Goal: Task Accomplishment & Management: Manage account settings

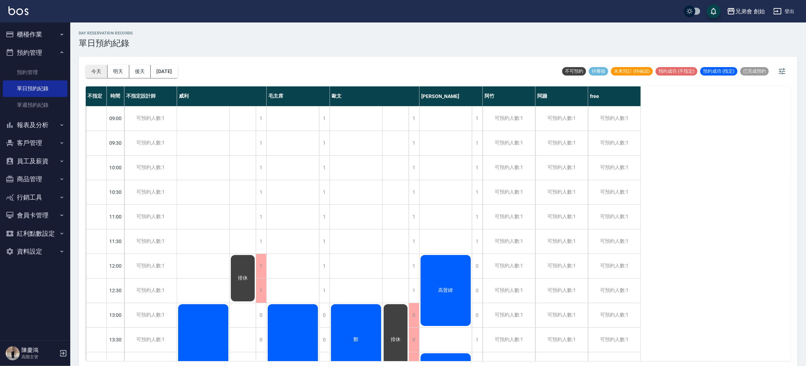
drag, startPoint x: 84, startPoint y: 65, endPoint x: 88, endPoint y: 66, distance: 4.4
click at [85, 65] on div "[DATE] [DATE] [DATE] [DATE] 不可預約 待審核 未來預訂 (待確認) 預約成功 (不指定) 預約成功 (指定) 已完成預約 不指定 …" at bounding box center [438, 212] width 718 height 311
click at [89, 66] on button "今天" at bounding box center [97, 71] width 22 height 13
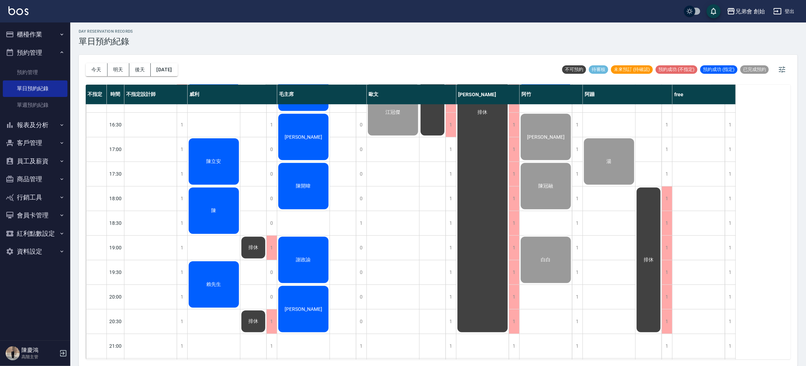
scroll to position [255, 0]
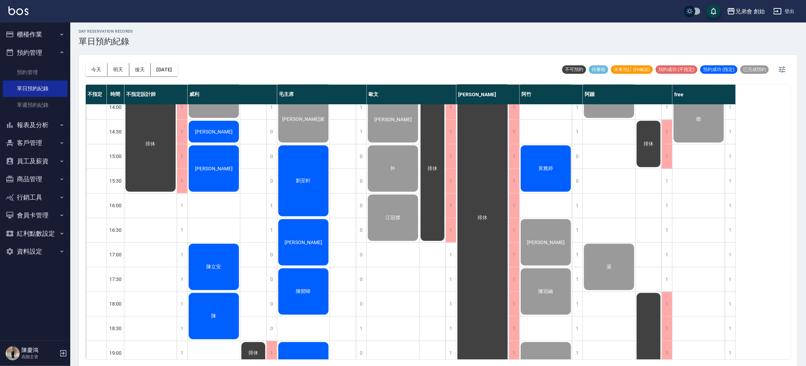
click at [308, 180] on span "劉至軒" at bounding box center [304, 181] width 18 height 6
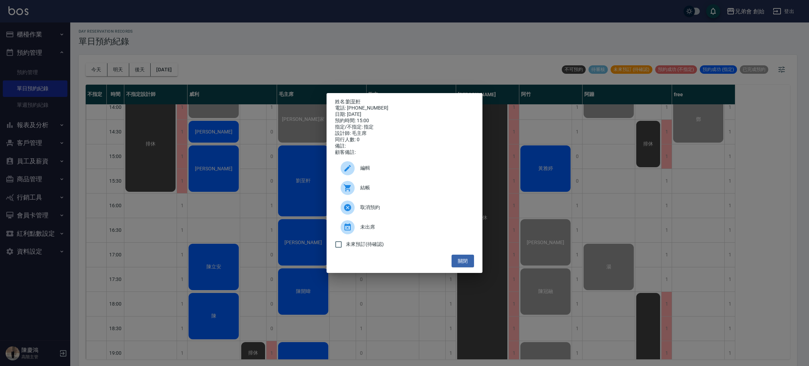
click at [348, 192] on icon at bounding box center [347, 188] width 8 height 8
click at [219, 38] on div "姓名: 劉至軒 電話: 0929788311 日期: 2025/09/14 預約時間: 15:00 指定/不指定: 指定 設計師: 毛主席 同行人數: 0 備…" at bounding box center [404, 183] width 809 height 366
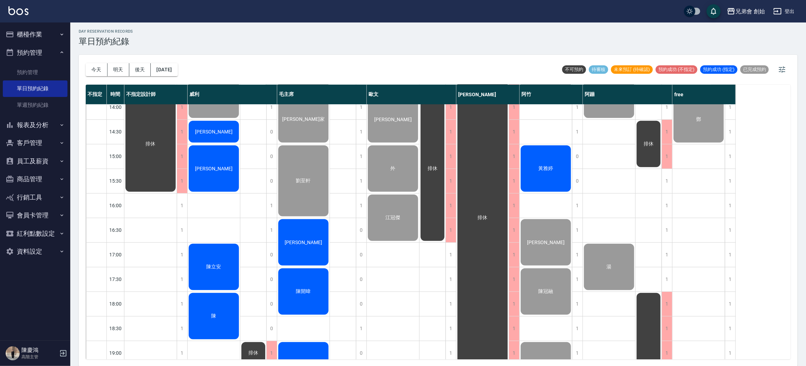
scroll to position [308, 0]
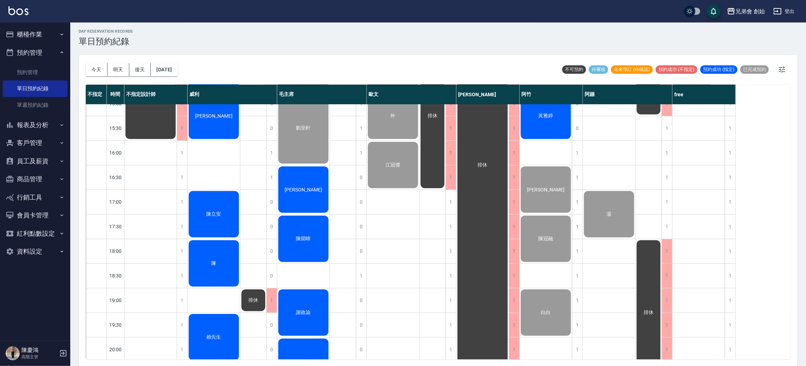
click at [306, 178] on div "[PERSON_NAME]" at bounding box center [303, 189] width 52 height 48
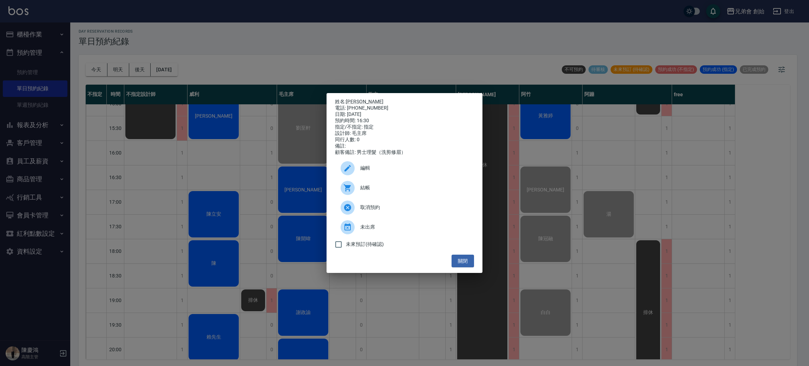
click at [355, 192] on div at bounding box center [351, 188] width 20 height 14
click at [465, 265] on button "關閉" at bounding box center [463, 261] width 22 height 13
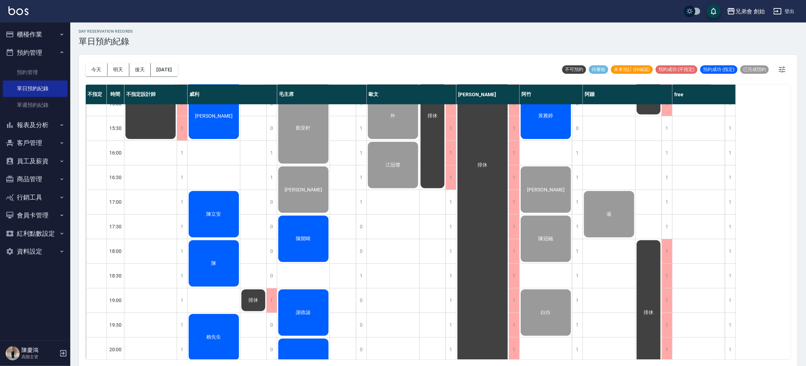
click at [296, 246] on div "陳開暐" at bounding box center [303, 239] width 52 height 48
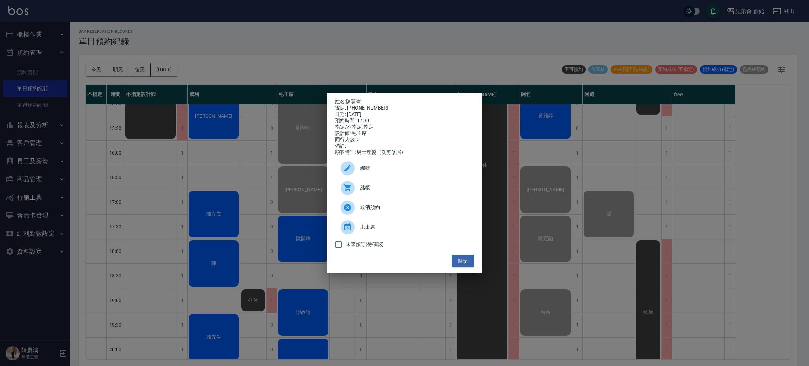
click at [347, 189] on icon at bounding box center [347, 188] width 8 height 8
click at [361, 14] on div "姓名: 陳開暐 電話: 0968780853 日期: 2025/09/14 預約時間: 17:30 指定/不指定: 指定 設計師: 毛主席 同行人數: 0 備…" at bounding box center [404, 183] width 809 height 366
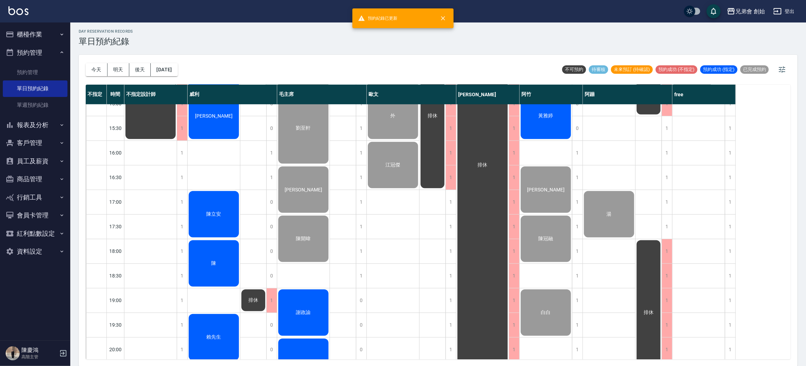
click at [306, 309] on span "謝政諭" at bounding box center [304, 312] width 18 height 6
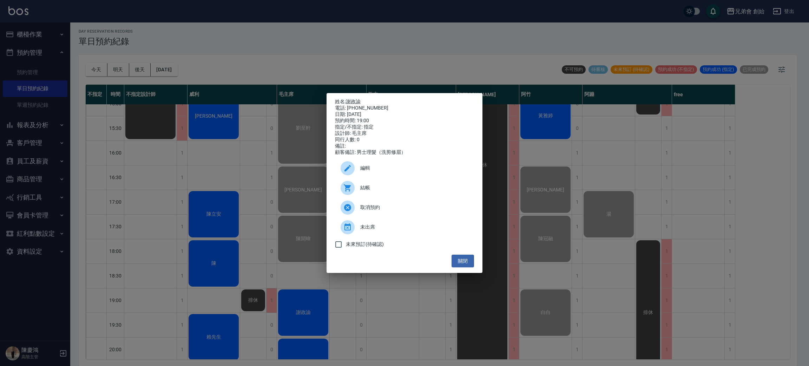
click at [348, 189] on icon at bounding box center [347, 187] width 7 height 7
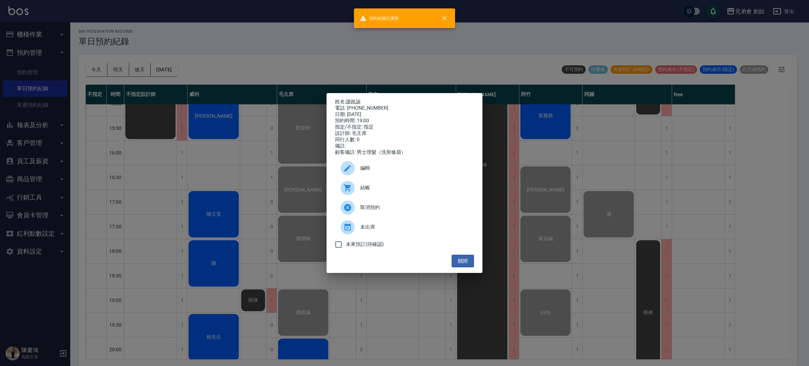
click at [347, 68] on div "姓名: 謝政諭 電話: 0926026090 日期: 2025/09/14 預約時間: 19:00 指定/不指定: 指定 設計師: 毛主席 同行人數: 0 備…" at bounding box center [404, 183] width 809 height 366
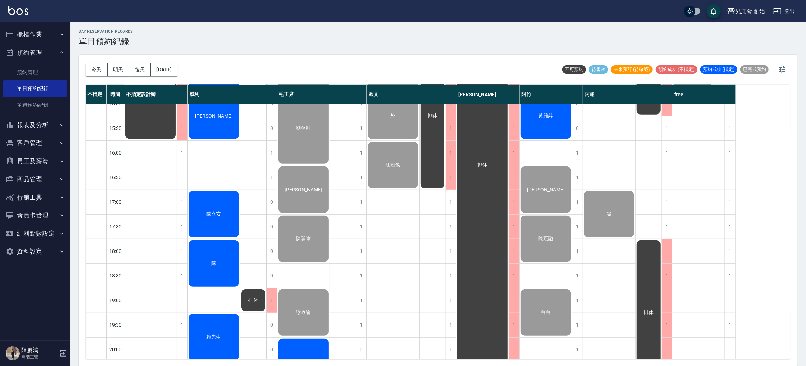
scroll to position [413, 0]
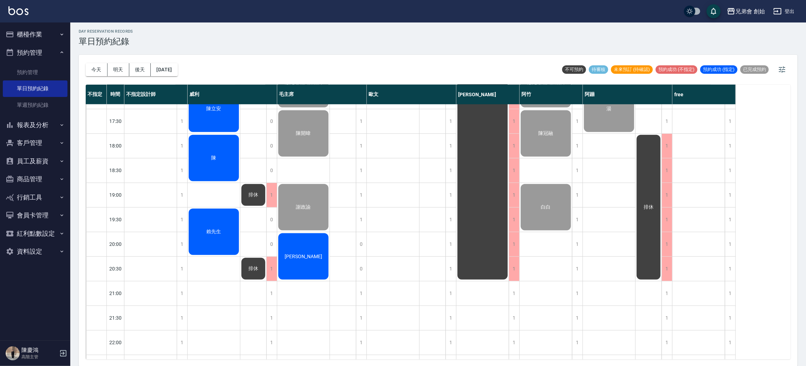
click at [307, 246] on div "[PERSON_NAME]" at bounding box center [303, 256] width 52 height 48
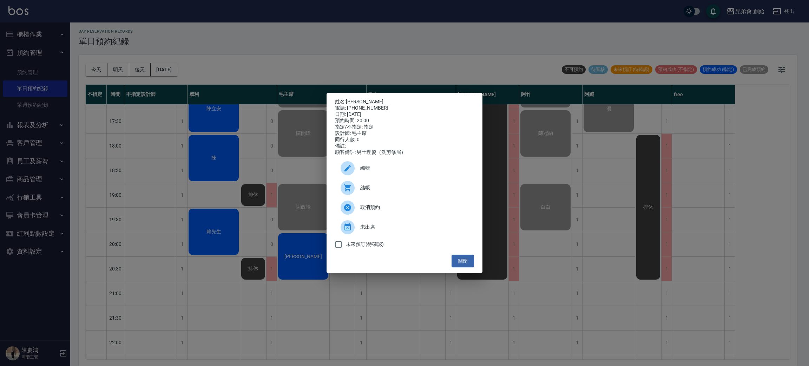
click at [359, 190] on div at bounding box center [351, 188] width 20 height 14
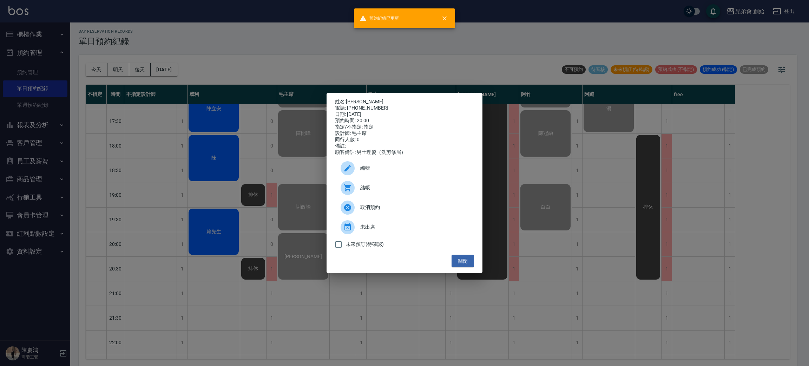
click at [345, 33] on div "姓名: 高靖 電話: 0919238940 日期: 2025/09/14 預約時間: 20:00 指定/不指定: 指定 設計師: 毛主席 同行人數: 0 備註…" at bounding box center [404, 183] width 809 height 366
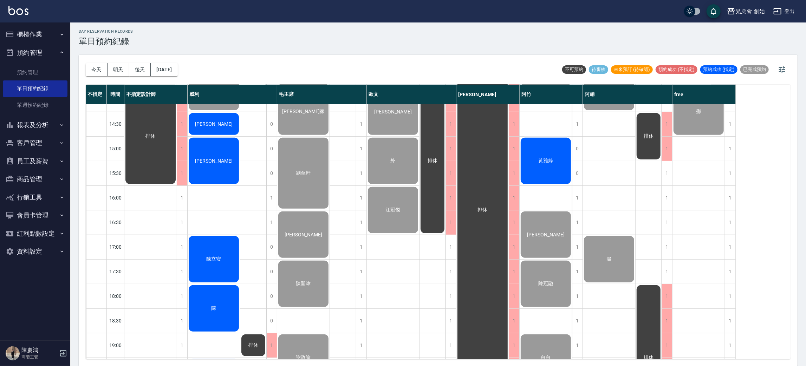
scroll to position [421, 0]
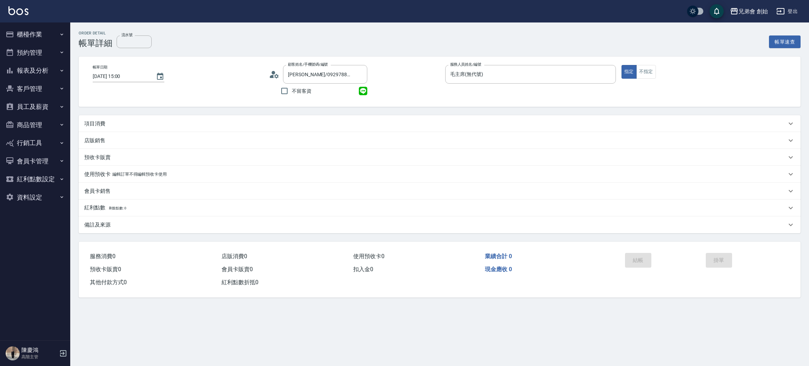
click at [91, 124] on p "項目消費" at bounding box center [94, 123] width 21 height 7
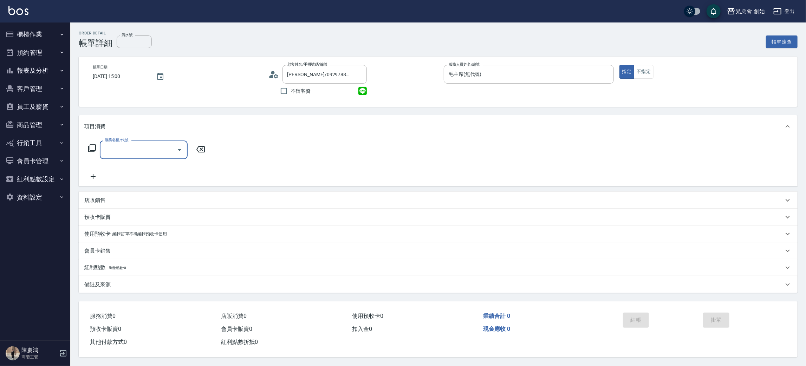
drag, startPoint x: 124, startPoint y: 154, endPoint x: 134, endPoint y: 166, distance: 16.2
click at [124, 157] on div "服務名稱/代號" at bounding box center [144, 149] width 88 height 19
click at [125, 156] on input "服務名稱/代號" at bounding box center [138, 150] width 71 height 12
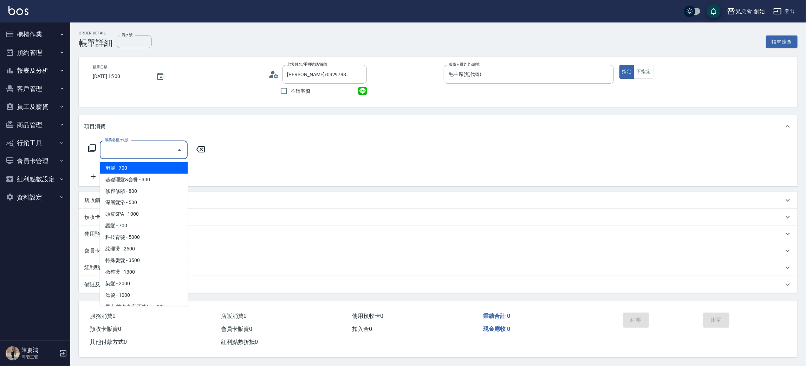
drag, startPoint x: 131, startPoint y: 165, endPoint x: 266, endPoint y: 153, distance: 135.4
click at [131, 166] on span "剪髮 - 700" at bounding box center [144, 168] width 88 height 12
type input "剪髮(A01)"
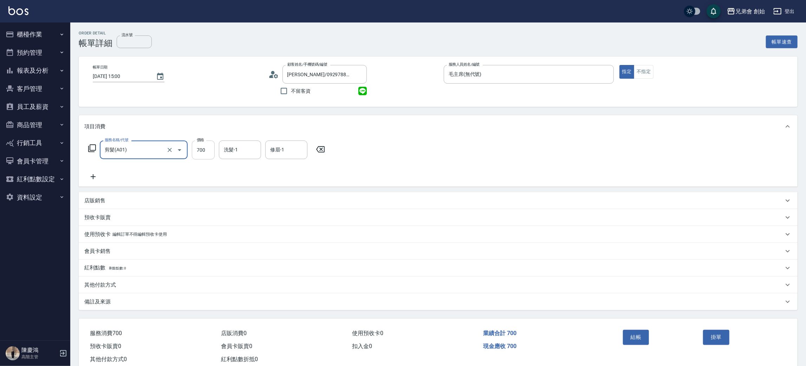
click at [201, 153] on input "700" at bounding box center [203, 149] width 23 height 19
type input "1000"
click at [100, 178] on icon at bounding box center [93, 176] width 18 height 8
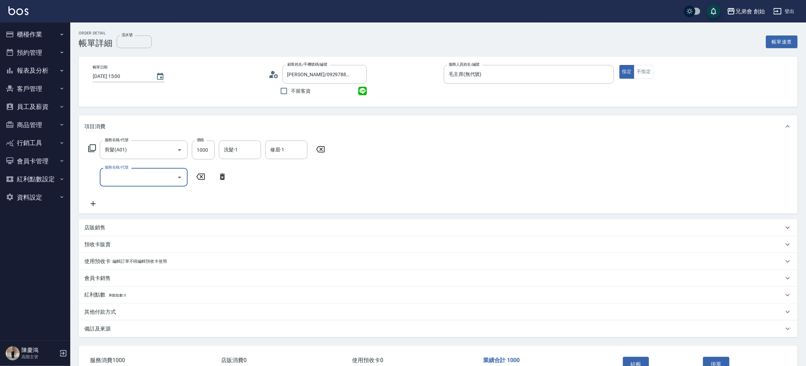
drag, startPoint x: 111, startPoint y: 180, endPoint x: 119, endPoint y: 183, distance: 8.0
click at [113, 182] on input "服務名稱/代號" at bounding box center [138, 177] width 71 height 12
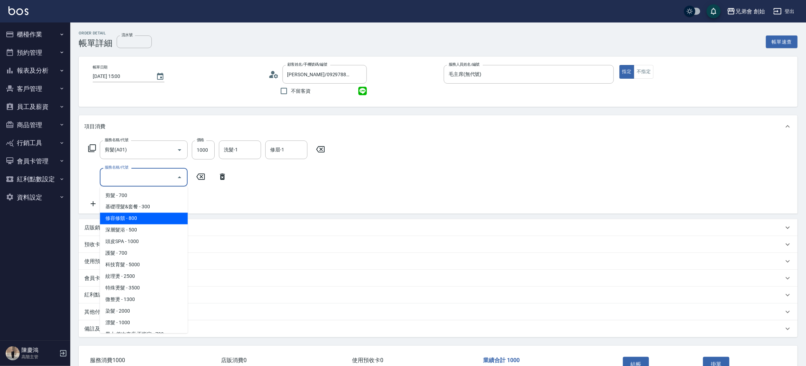
click at [147, 218] on span "修容修鬍 - 800" at bounding box center [144, 219] width 88 height 12
type input "修容修鬍(A04)"
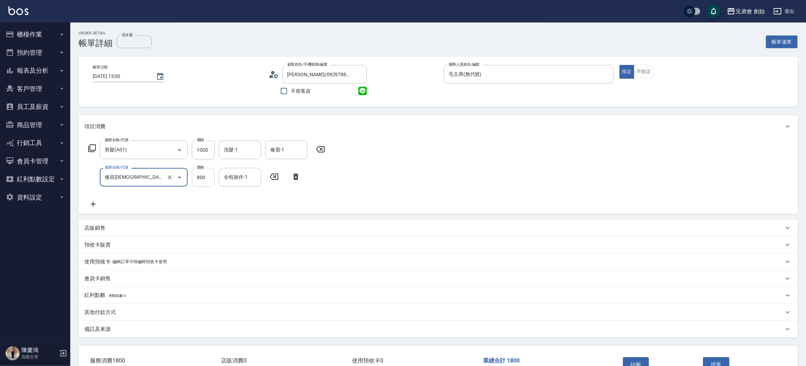
click at [201, 181] on input "800" at bounding box center [203, 177] width 23 height 19
type input "500"
click at [102, 233] on div "店販銷售" at bounding box center [438, 227] width 718 height 17
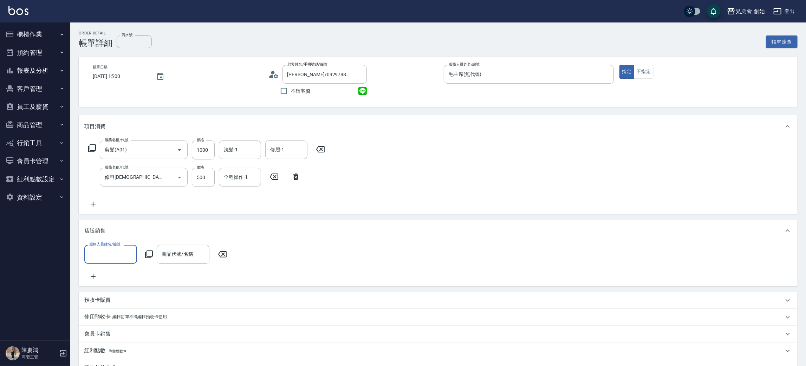
drag, startPoint x: 112, startPoint y: 248, endPoint x: 114, endPoint y: 264, distance: 17.0
click at [112, 248] on div "服務人員姓名/編號" at bounding box center [110, 254] width 53 height 19
click at [119, 213] on span "毛主席 (無代號)" at bounding box center [106, 213] width 33 height 7
type input "毛主席(無代號)"
click at [186, 252] on div "商品代號/名稱 商品代號/名稱" at bounding box center [183, 254] width 53 height 19
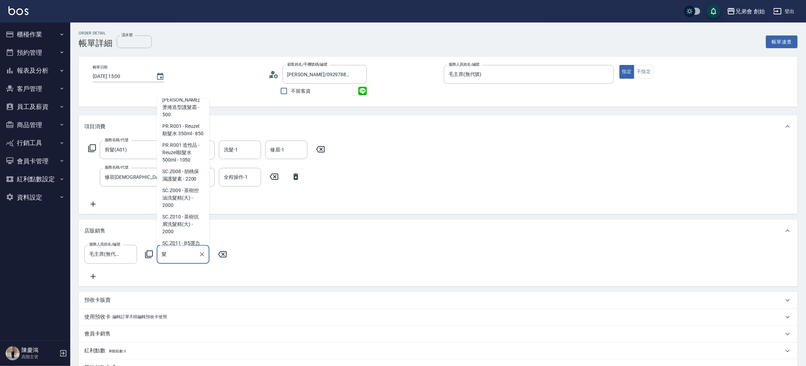
scroll to position [263, 0]
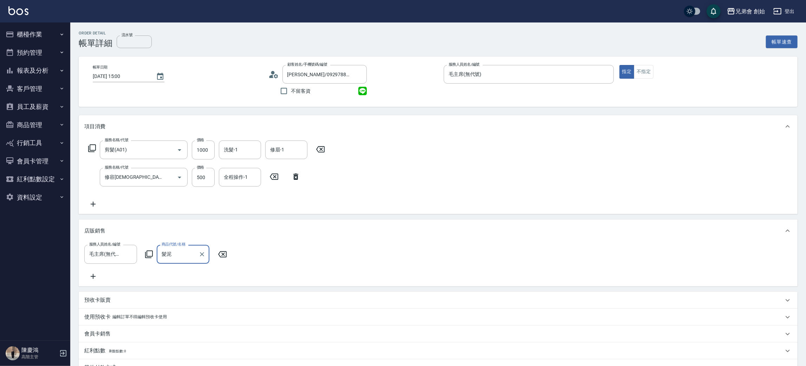
click at [191, 252] on input "髮泥" at bounding box center [178, 254] width 36 height 12
click at [186, 253] on input "髮泥" at bounding box center [178, 254] width 36 height 12
type input "髮"
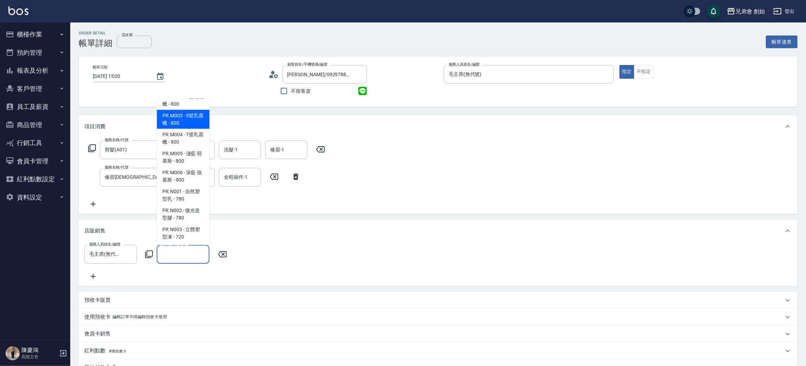
scroll to position [158, 0]
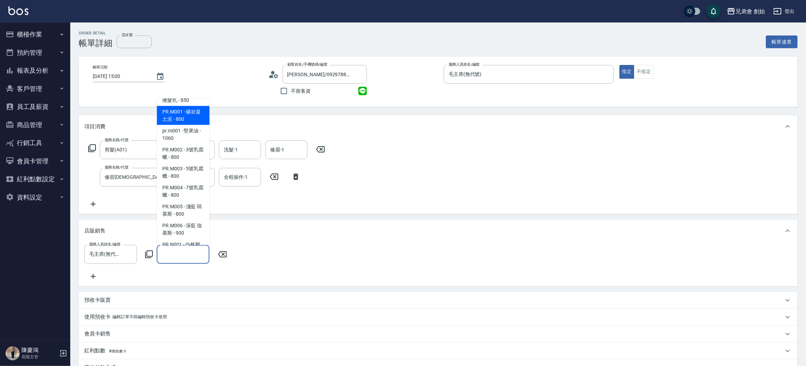
click at [192, 125] on span "PR.M001 - 礦岩凝土泥 - 800" at bounding box center [183, 115] width 53 height 19
type input "礦岩凝土泥"
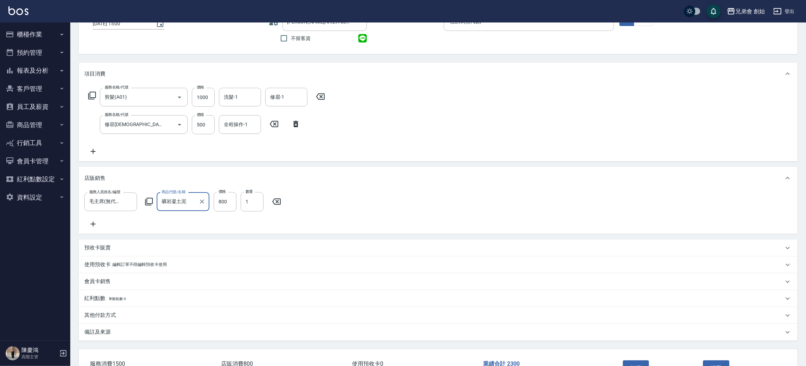
scroll to position [110, 0]
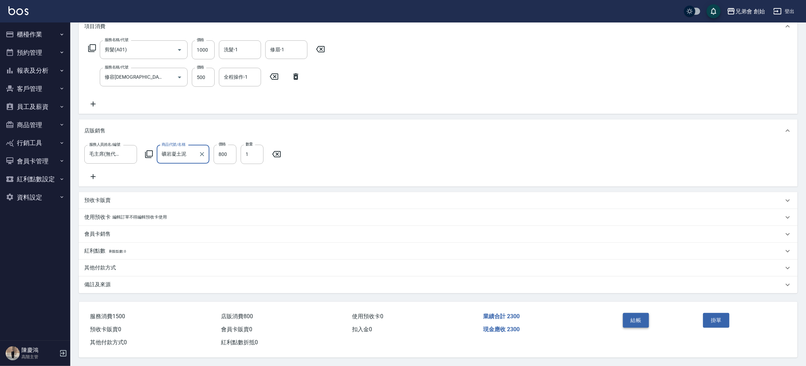
click at [631, 319] on button "結帳" at bounding box center [636, 320] width 26 height 15
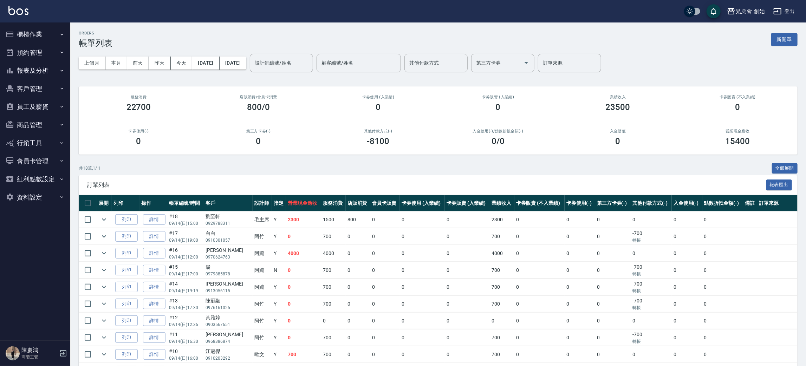
click at [787, 35] on button "新開單" at bounding box center [784, 39] width 26 height 13
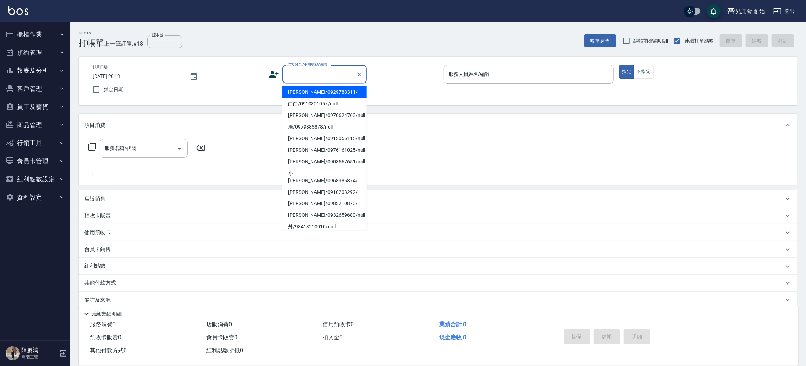
click at [319, 73] on input "顧客姓名/手機號碼/編號" at bounding box center [318, 74] width 67 height 12
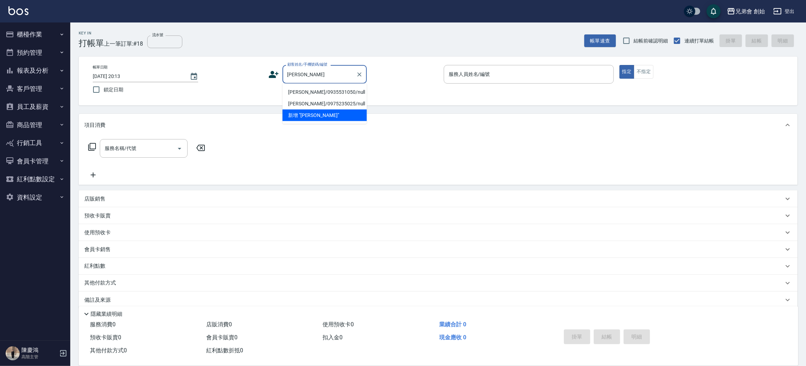
click at [322, 88] on li "劉國功/0935531050/null" at bounding box center [324, 92] width 84 height 12
type input "劉國功/0935531050/null"
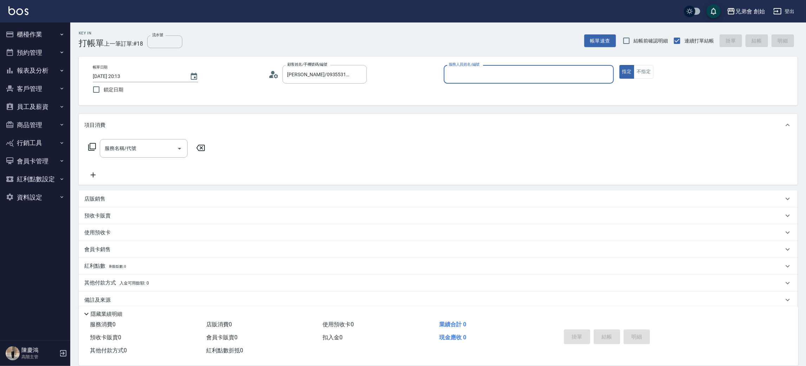
click at [461, 75] on input "服務人員姓名/編號" at bounding box center [529, 74] width 164 height 12
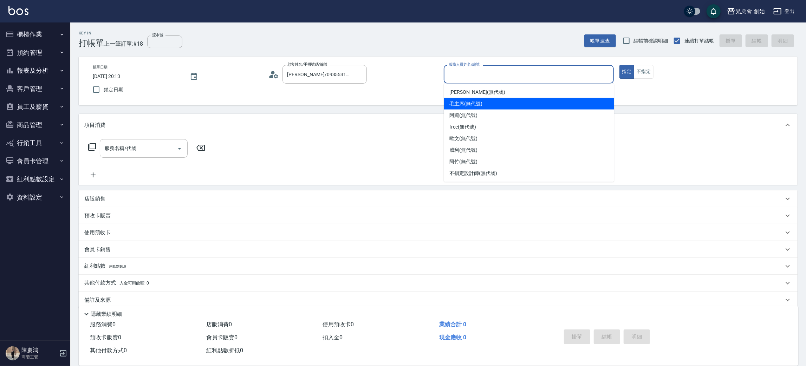
drag, startPoint x: 462, startPoint y: 101, endPoint x: 453, endPoint y: 100, distance: 9.1
click at [459, 101] on span "毛主席 (無代號)" at bounding box center [465, 103] width 33 height 7
type input "毛主席(無代號)"
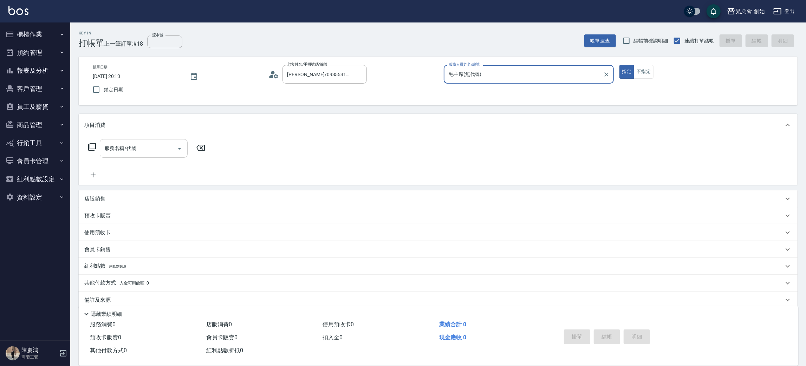
drag, startPoint x: 123, startPoint y: 143, endPoint x: 138, endPoint y: 157, distance: 20.4
click at [123, 143] on div "服務名稱/代號 服務名稱/代號" at bounding box center [144, 148] width 88 height 19
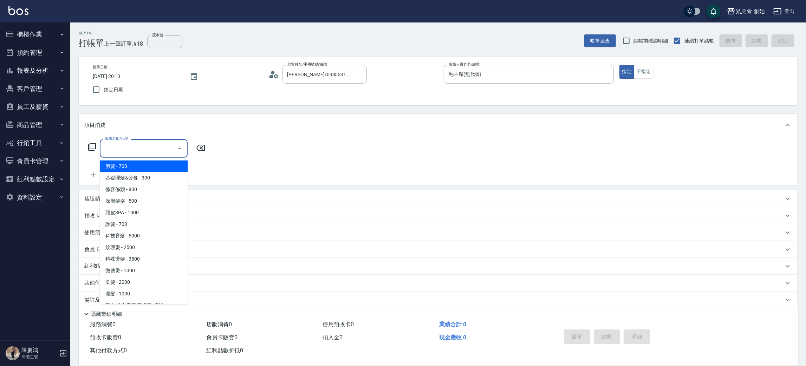
drag, startPoint x: 138, startPoint y: 169, endPoint x: 222, endPoint y: 153, distance: 85.0
click at [144, 165] on span "剪髮 - 700" at bounding box center [144, 166] width 88 height 12
type input "剪髮(A01)"
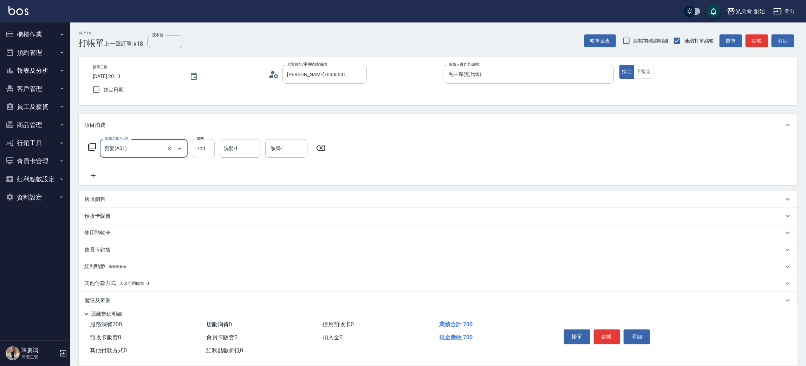
click at [210, 150] on input "700" at bounding box center [203, 148] width 23 height 19
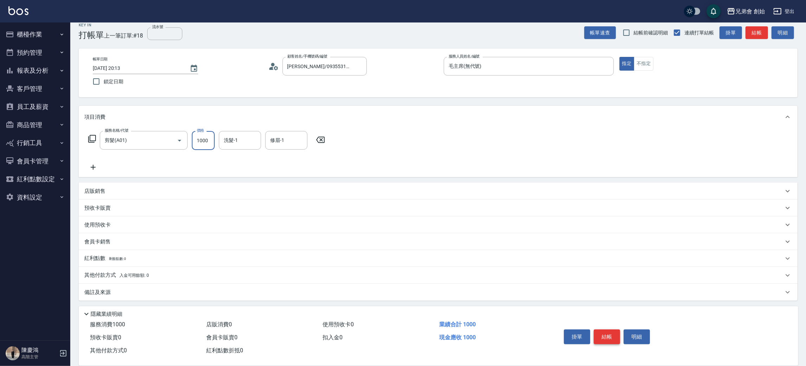
type input "1000"
click at [606, 333] on button "結帳" at bounding box center [606, 336] width 26 height 15
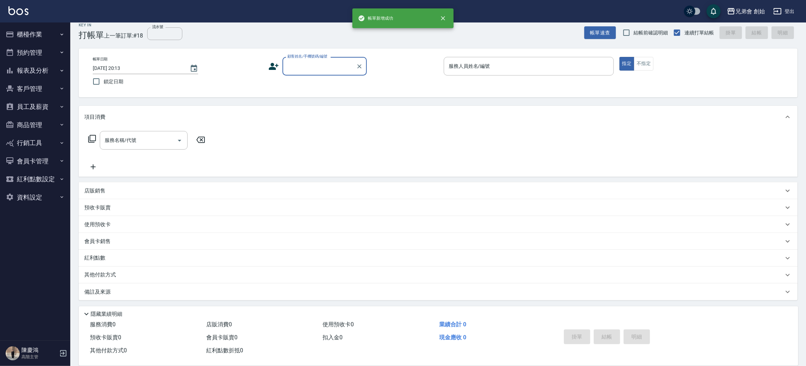
scroll to position [8, 0]
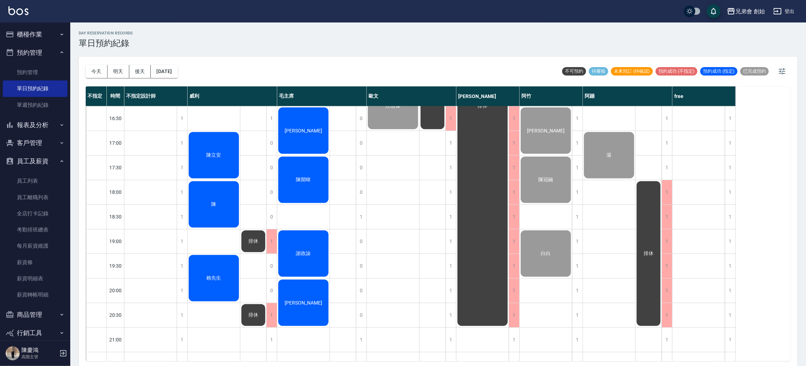
scroll to position [316, 0]
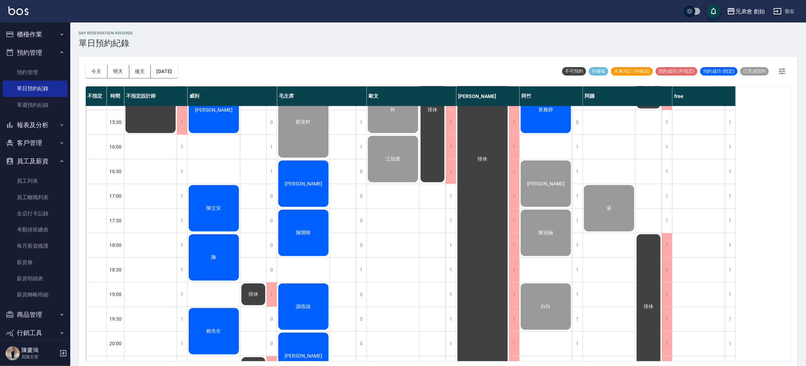
click at [300, 189] on div "[PERSON_NAME]" at bounding box center [303, 183] width 52 height 48
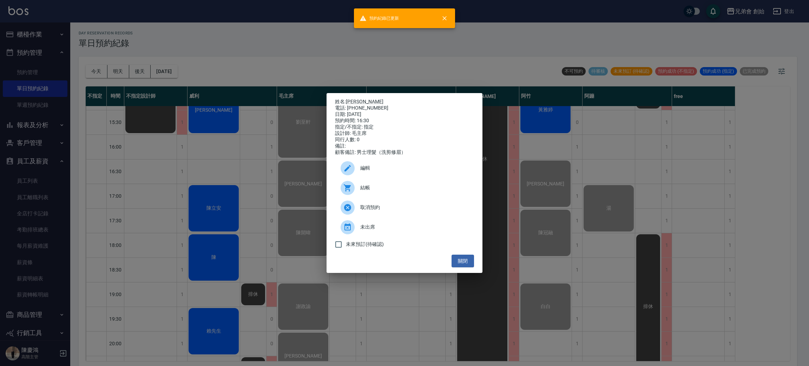
click at [288, 61] on div "姓名: [PERSON_NAME] 電話: [PHONE_NUMBER] 日期: [DATE] 預約時間: 16:30 指定/不指定: 指定 設計師: [PE…" at bounding box center [404, 183] width 809 height 366
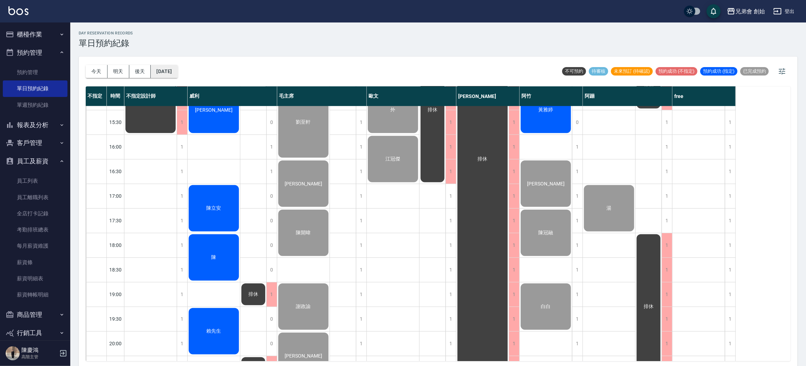
click at [168, 74] on button "[DATE]" at bounding box center [164, 71] width 27 height 13
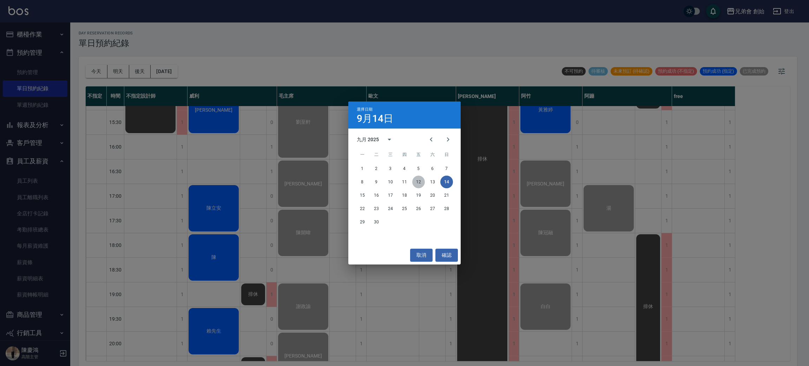
click at [421, 183] on button "12" at bounding box center [418, 182] width 13 height 13
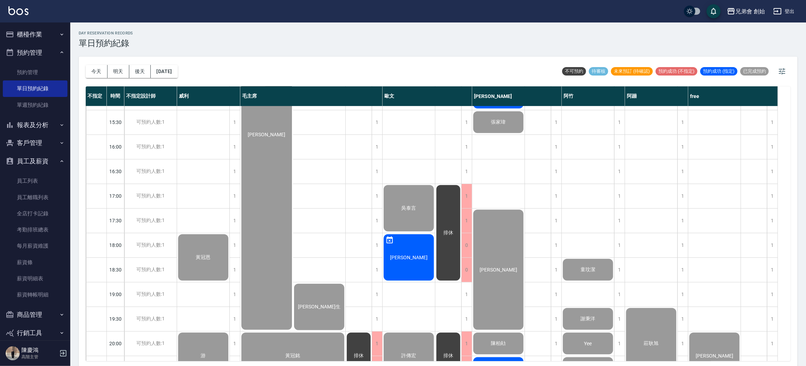
click at [405, 35] on div "day Reservation records 單日預約紀錄" at bounding box center [438, 39] width 718 height 17
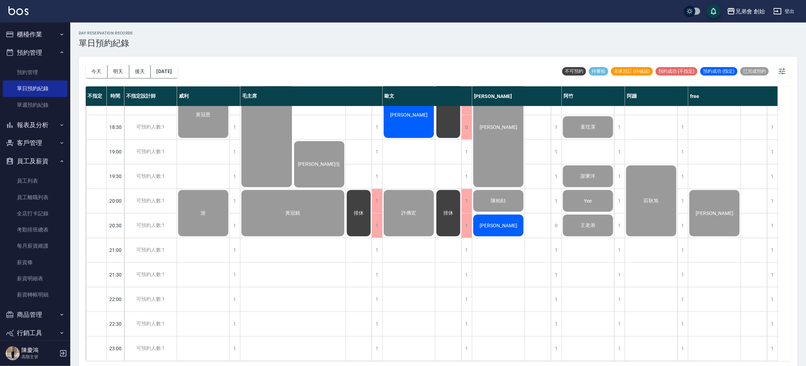
click at [642, 126] on div "莊耿旭" at bounding box center [651, 4] width 53 height 713
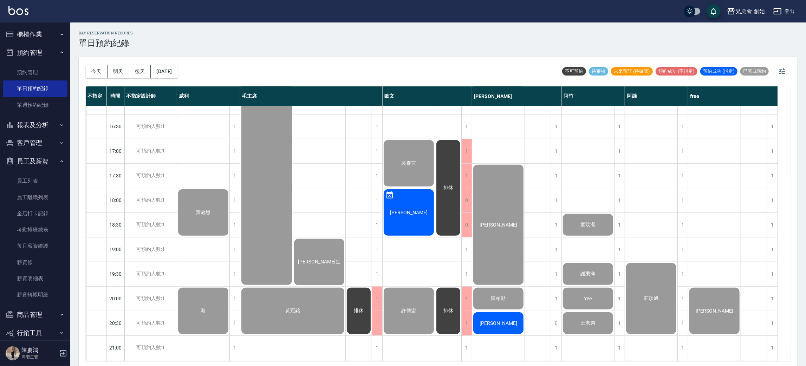
scroll to position [413, 0]
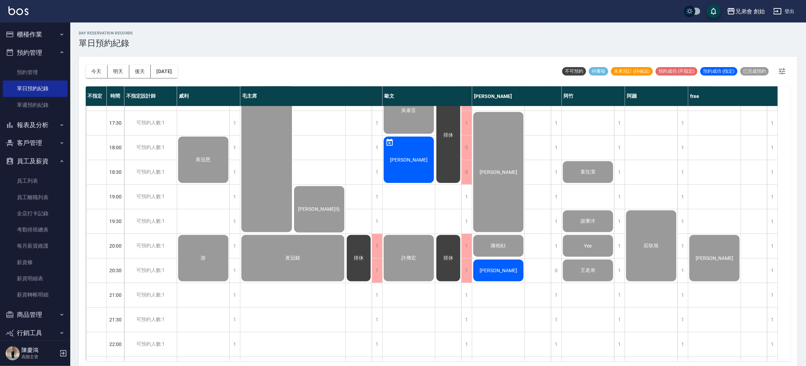
click at [646, 134] on div "莊耿旭" at bounding box center [651, 49] width 53 height 713
click at [418, 159] on div "盧" at bounding box center [408, 160] width 52 height 48
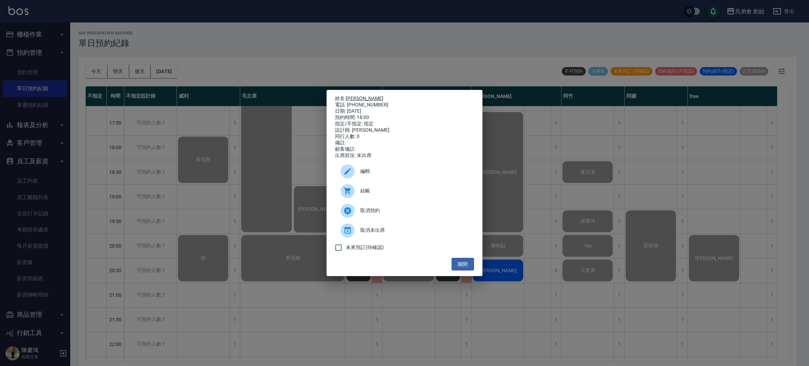
click at [349, 96] on link "盧" at bounding box center [365, 99] width 38 height 6
click at [393, 50] on div "姓名: 盧 電話: 0976813370 日期: 2025/09/12 預約時間: 18:00 指定/不指定: 指定 設計師: 歐文 同行人數: 0 備註: …" at bounding box center [404, 183] width 809 height 366
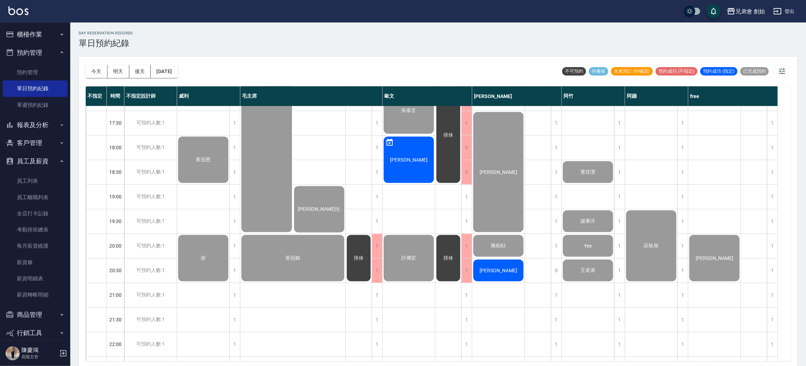
click at [401, 161] on div "盧" at bounding box center [408, 160] width 52 height 48
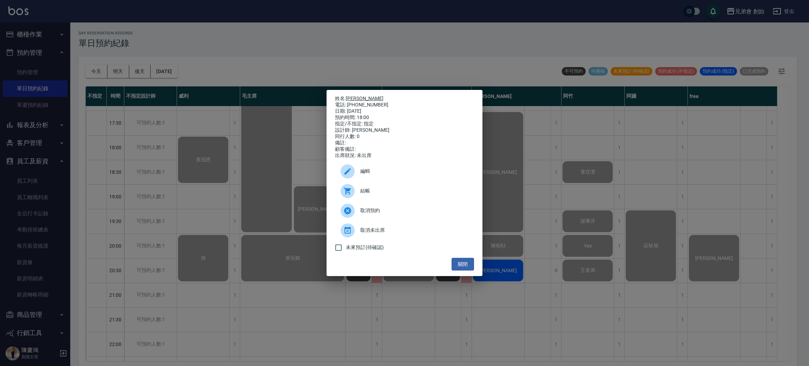
click at [348, 96] on link "盧" at bounding box center [365, 99] width 38 height 6
click at [326, 26] on div "姓名: 盧 電話: 0976813370 日期: 2025/09/12 預約時間: 18:00 指定/不指定: 指定 設計師: 歐文 同行人數: 0 備註: …" at bounding box center [404, 183] width 809 height 366
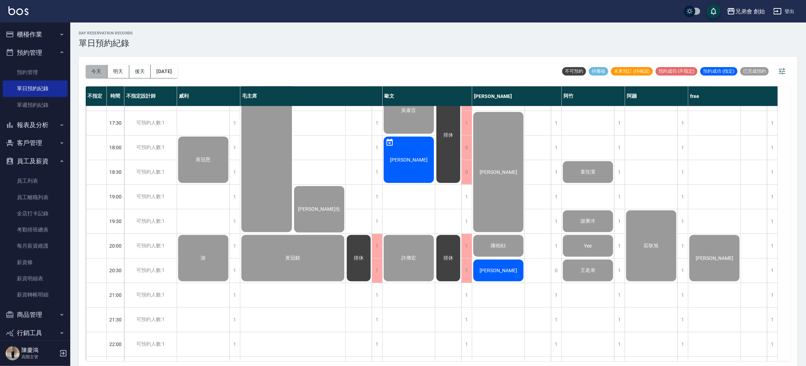
click at [97, 68] on button "今天" at bounding box center [97, 71] width 22 height 13
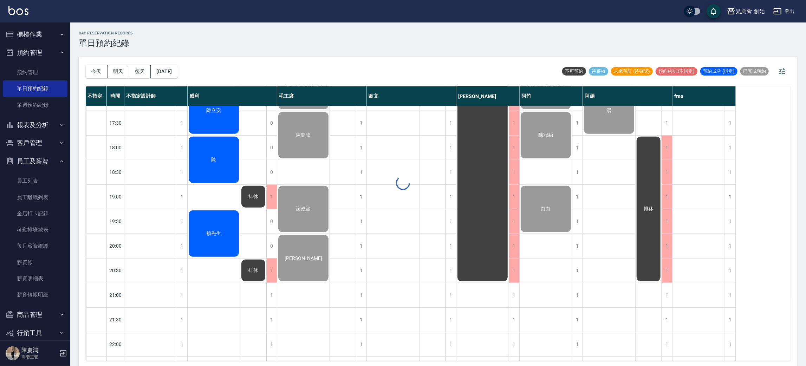
click at [324, 54] on div at bounding box center [403, 183] width 806 height 366
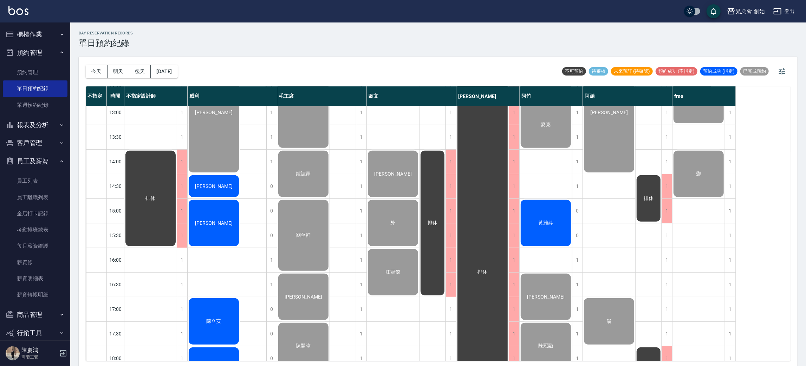
scroll to position [150, 0]
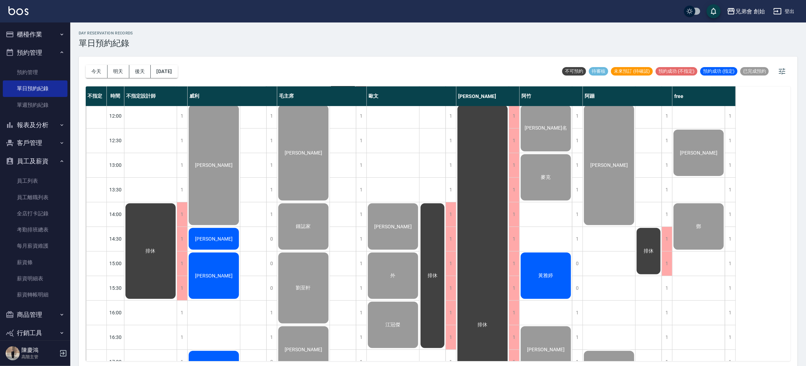
click at [230, 237] on div "劉邦榆" at bounding box center [214, 239] width 52 height 24
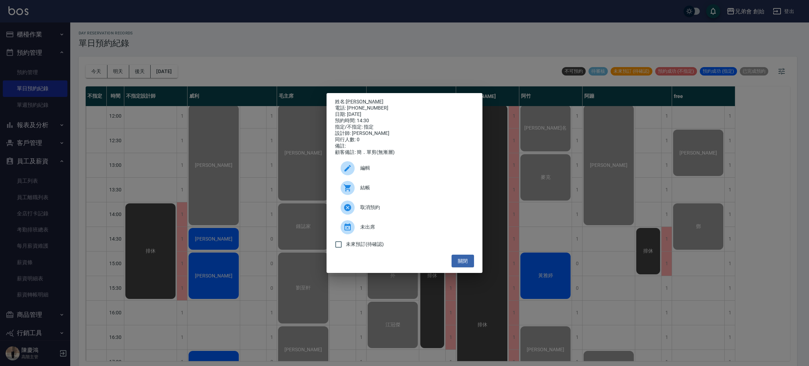
click at [387, 191] on span "結帳" at bounding box center [414, 187] width 108 height 7
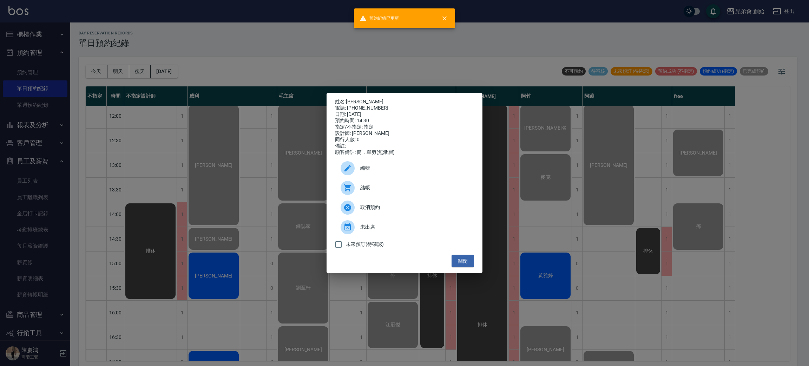
click at [228, 223] on div "姓名: 劉邦榆 電話: 0928752649 日期: 2025/09/14 預約時間: 14:30 指定/不指定: 指定 設計師: 威利 同行人數: 0 備註…" at bounding box center [404, 183] width 809 height 366
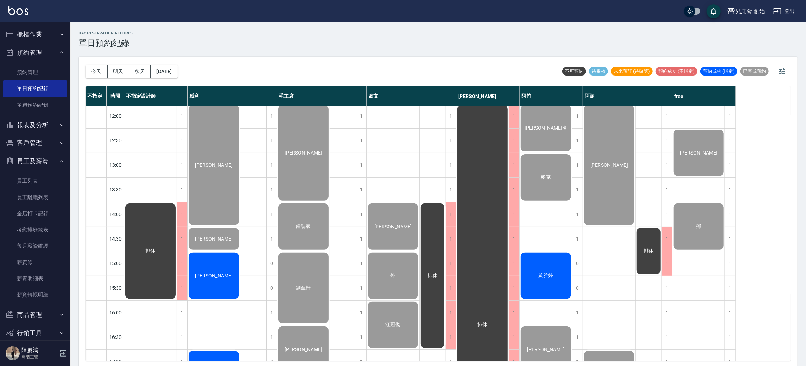
click at [219, 278] on span "江皓" at bounding box center [213, 276] width 40 height 6
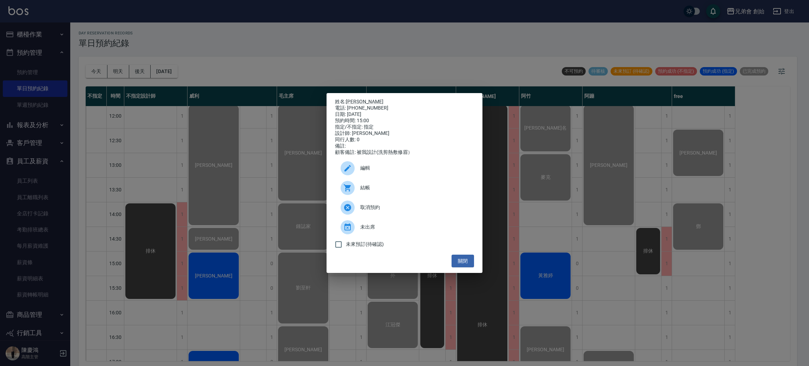
click at [404, 191] on span "結帳" at bounding box center [414, 187] width 108 height 7
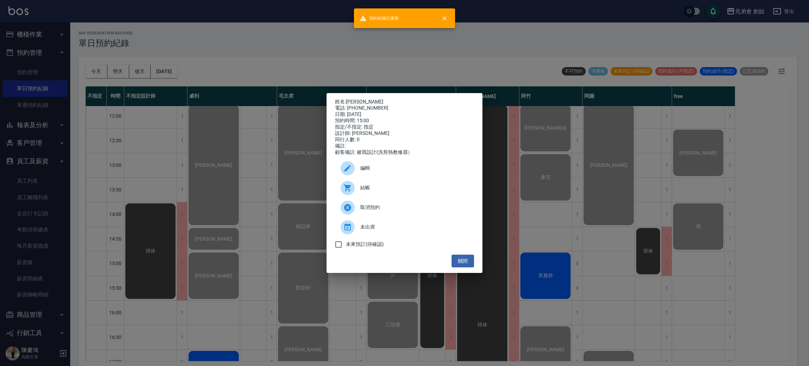
click at [239, 37] on div "姓名: 江皓 電話: 0905848197 日期: 2025/09/14 預約時間: 15:00 指定/不指定: 指定 設計師: 威利 同行人數: 0 備註:…" at bounding box center [404, 183] width 809 height 366
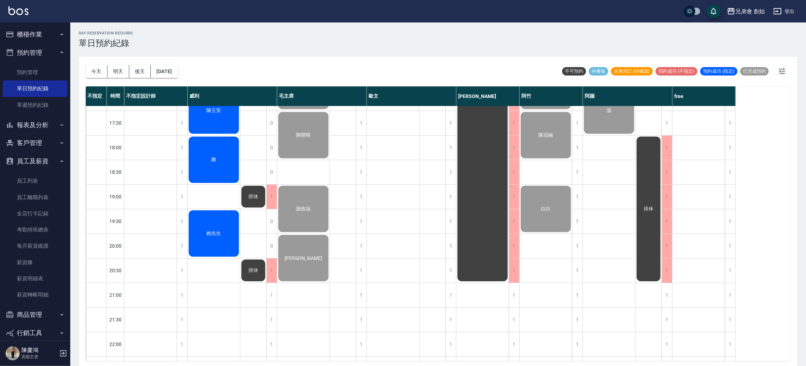
scroll to position [308, 0]
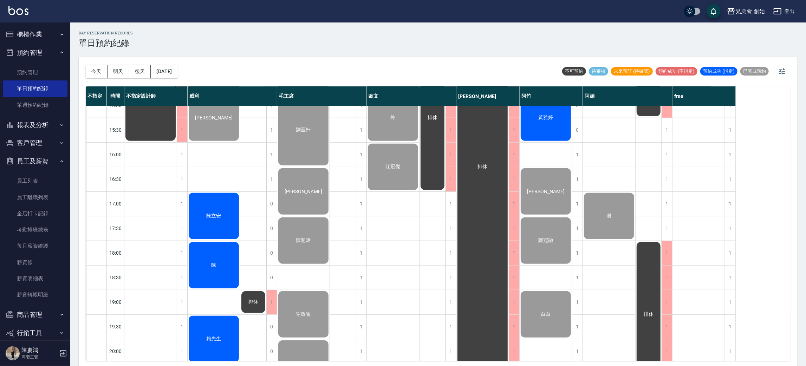
click at [207, 215] on span "陳立安" at bounding box center [214, 216] width 18 height 6
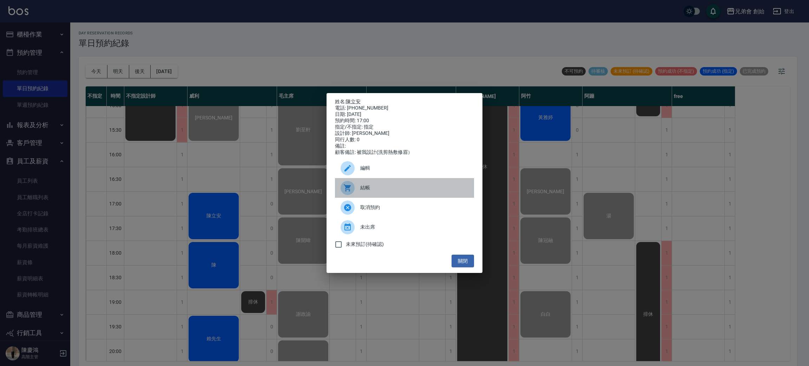
click at [396, 191] on span "結帳" at bounding box center [414, 187] width 108 height 7
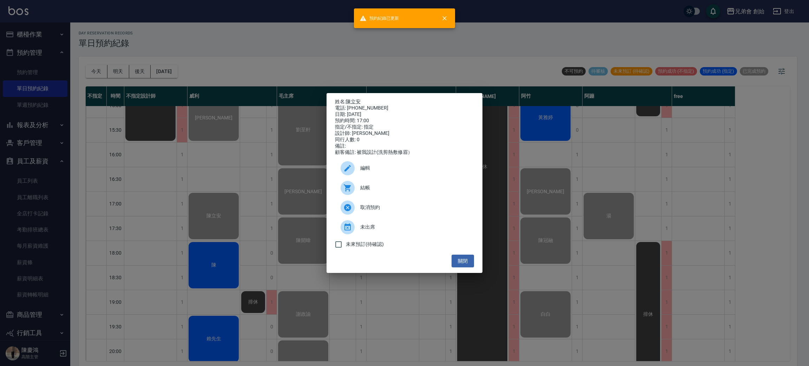
click at [269, 75] on div "姓名: 陳立安 電話: 0983380309 日期: 2025/09/14 預約時間: 17:00 指定/不指定: 指定 設計師: 威利 同行人數: 0 備註…" at bounding box center [404, 183] width 809 height 366
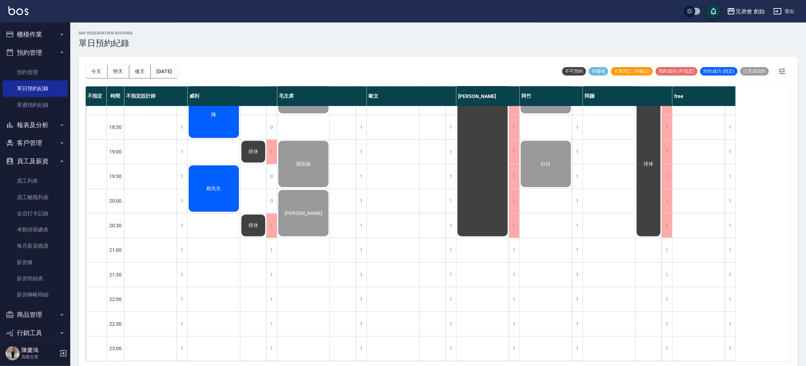
scroll to position [361, 0]
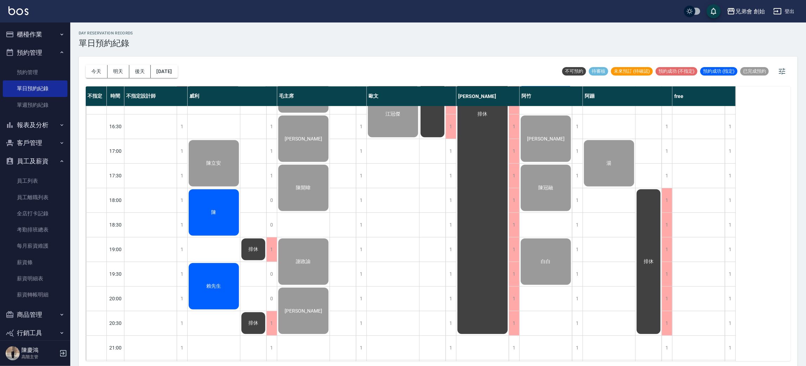
click at [204, 202] on div "陳" at bounding box center [214, 212] width 52 height 48
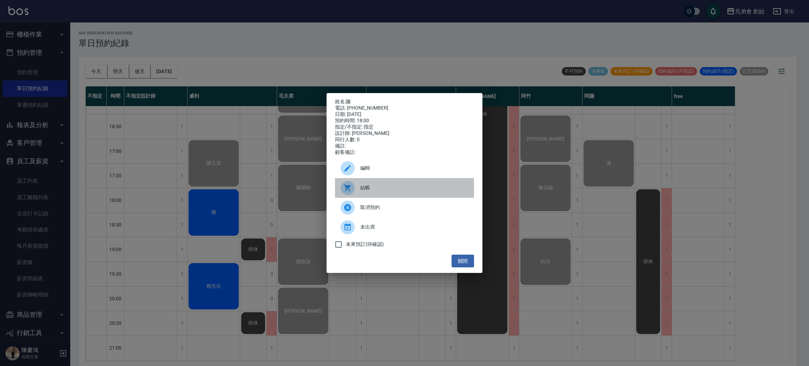
click at [384, 191] on span "結帳" at bounding box center [414, 187] width 108 height 7
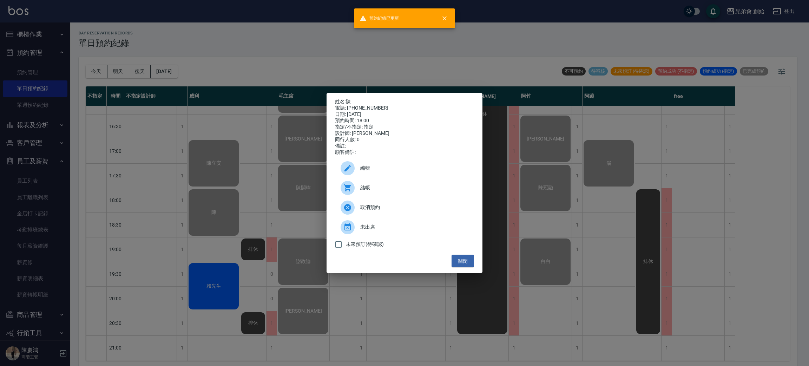
click at [286, 64] on div "姓名: 陳 電話: 0935718656 日期: 2025/09/14 預約時間: 18:00 指定/不指定: 指定 設計師: 威利 同行人數: 0 備註: …" at bounding box center [404, 183] width 809 height 366
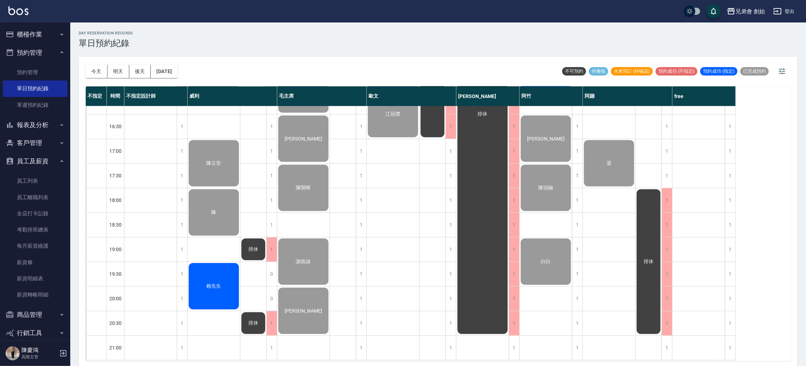
scroll to position [466, 0]
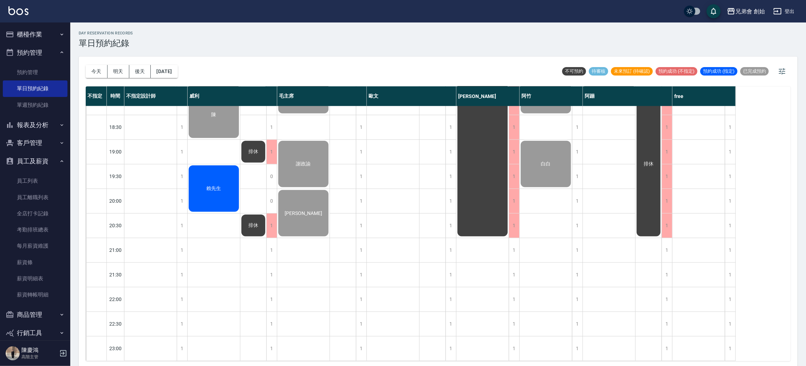
click at [198, 141] on div "何柏憲 劉邦榆 江皓 陳立安 陳 賴先生" at bounding box center [214, 4] width 53 height 713
click at [215, 185] on span "賴先生" at bounding box center [214, 188] width 18 height 6
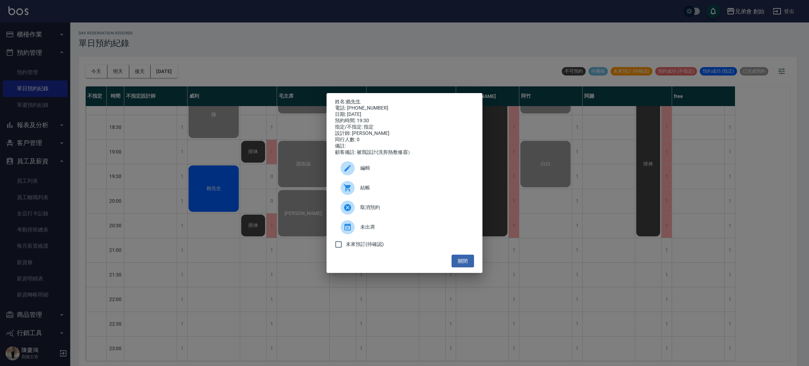
click at [388, 189] on span "結帳" at bounding box center [414, 187] width 108 height 7
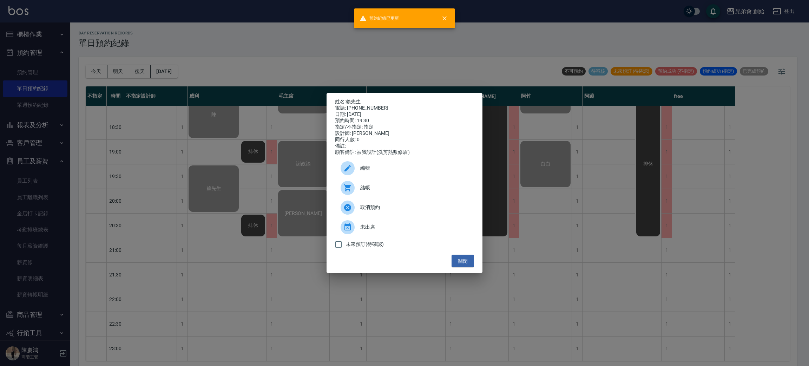
click at [250, 23] on div "姓名: 賴先生 電話: 0966398452 日期: 2025/09/14 預約時間: 19:30 指定/不指定: 指定 設計師: 威利 同行人數: 0 備註…" at bounding box center [404, 183] width 809 height 366
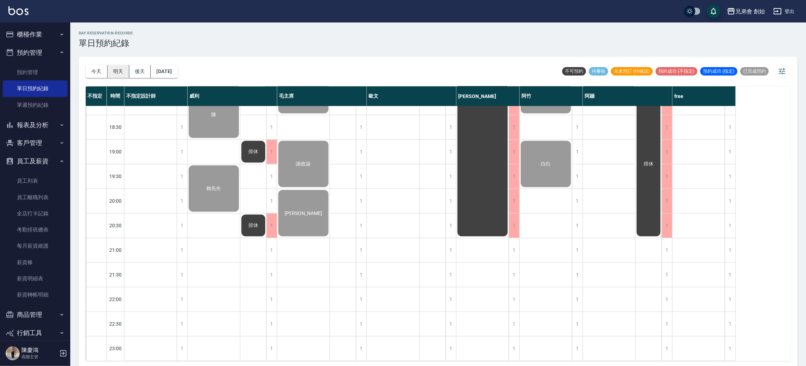
click at [123, 72] on button "明天" at bounding box center [118, 71] width 22 height 13
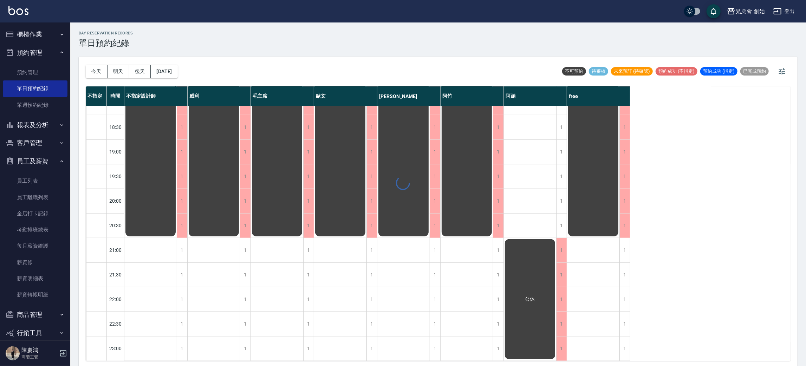
click at [292, 57] on div at bounding box center [403, 183] width 806 height 366
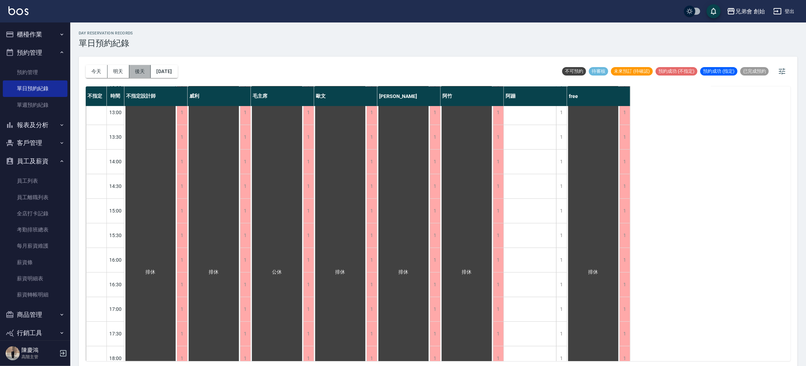
click at [141, 70] on button "後天" at bounding box center [140, 71] width 22 height 13
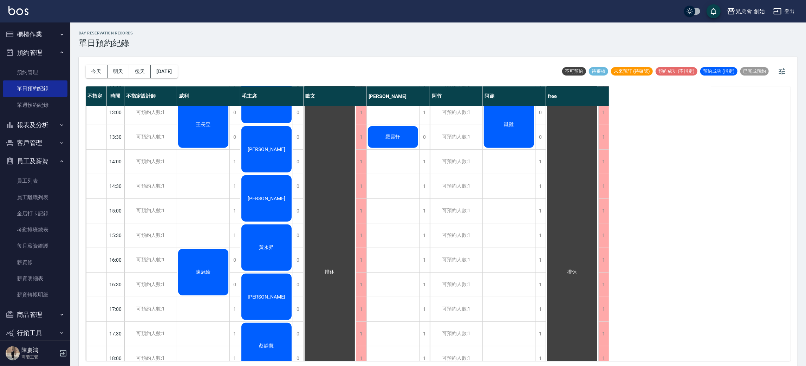
click at [354, 37] on div "day Reservation records 單日預約紀錄" at bounding box center [438, 39] width 718 height 17
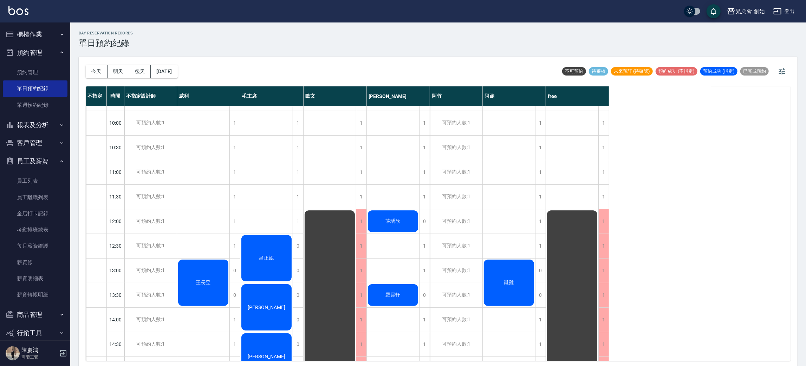
scroll to position [203, 0]
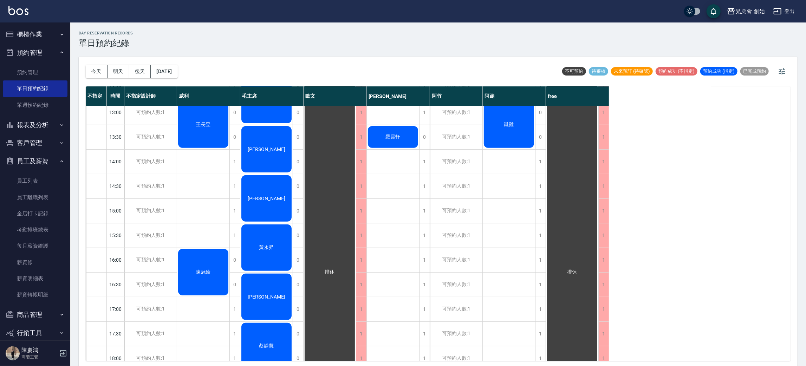
click at [180, 187] on div "王長昱 陳冠綸" at bounding box center [203, 259] width 53 height 713
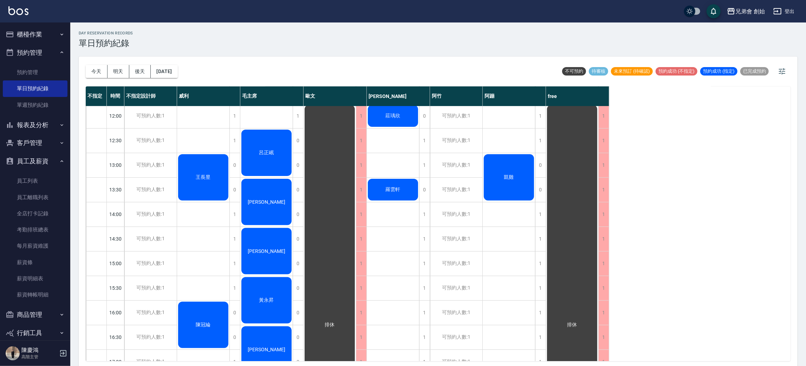
click at [197, 141] on div "王長昱 陳冠綸" at bounding box center [203, 312] width 53 height 713
click at [94, 66] on button "今天" at bounding box center [97, 71] width 22 height 13
click at [315, 57] on div at bounding box center [403, 183] width 806 height 366
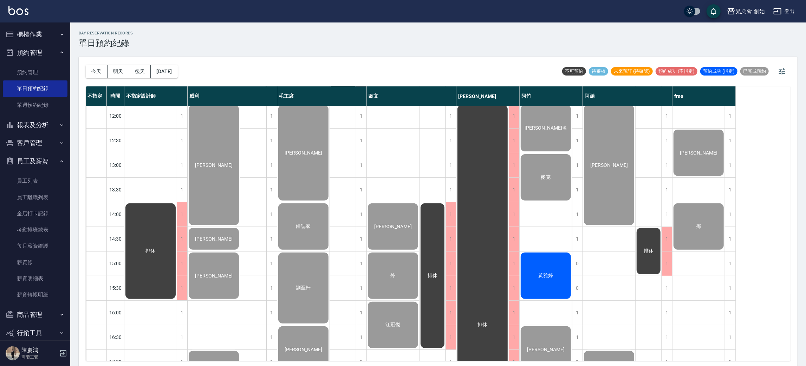
click at [315, 57] on div "今天 明天 後天 2025/09/14 不可預約 待審核 未來預訂 (待確認) 預約成功 (不指定) 預約成功 (指定) 已完成預約" at bounding box center [438, 72] width 704 height 30
click at [0, 58] on nav "櫃檯作業 打帳單 帳單列表 掛單列表 座位開單 營業儀表板 現金收支登錄 高階收支登錄 材料自購登錄 每日結帳 排班表 現場電腦打卡 掃碼打卡 預約管理 預約…" at bounding box center [35, 181] width 70 height 318
click at [93, 73] on button "今天" at bounding box center [97, 71] width 22 height 13
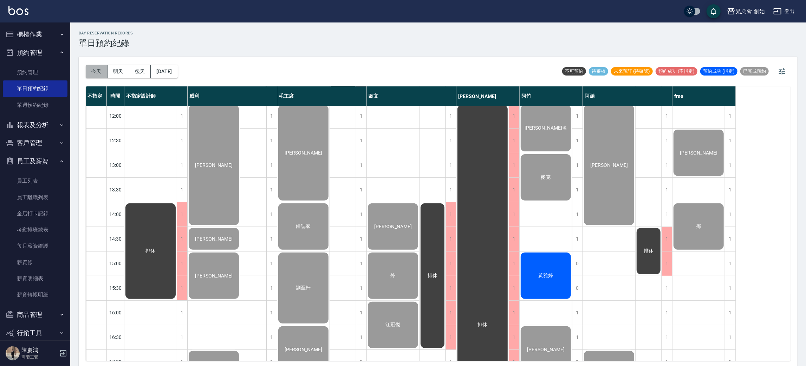
click at [93, 73] on button "今天" at bounding box center [97, 71] width 22 height 13
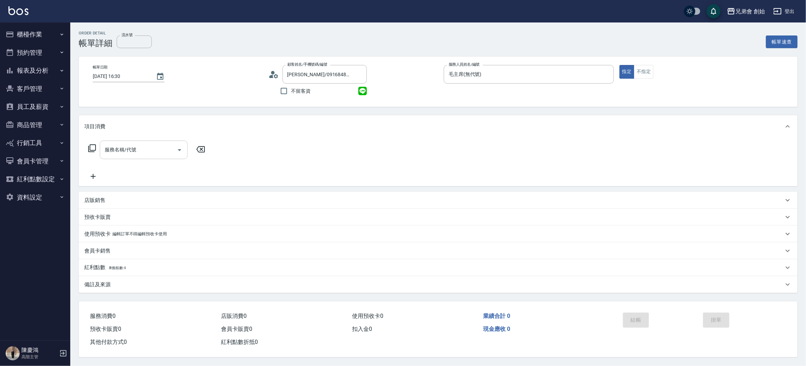
click at [140, 155] on input "服務名稱/代號" at bounding box center [138, 150] width 71 height 12
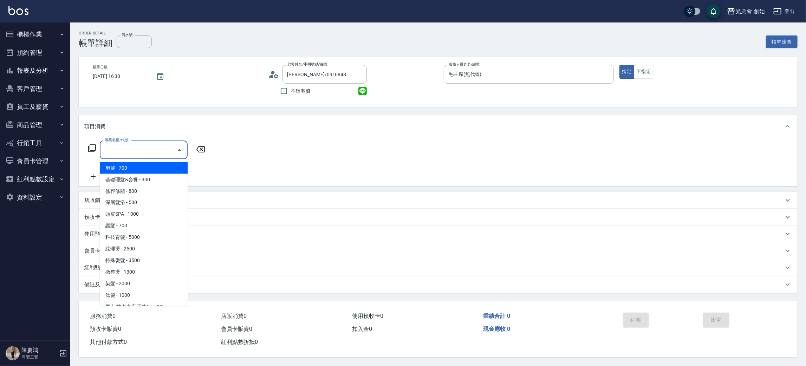
click at [144, 170] on span "剪髮 - 700" at bounding box center [144, 168] width 88 height 12
type input "剪髮(A01)"
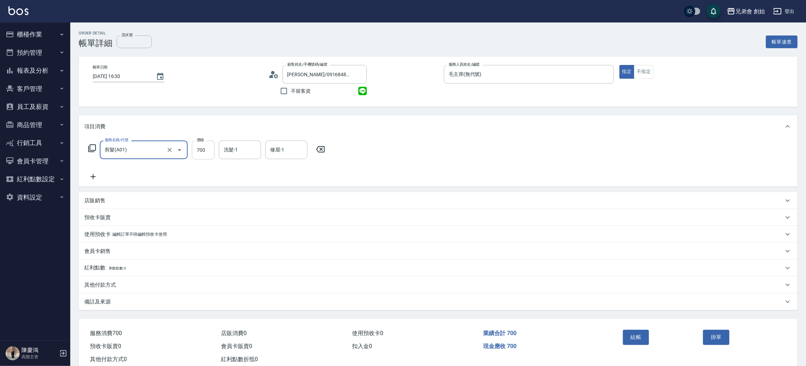
click at [202, 151] on input "700" at bounding box center [203, 149] width 23 height 19
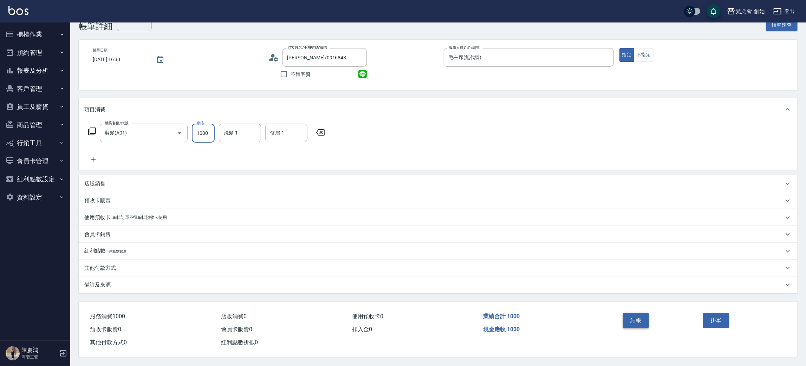
type input "1000"
click at [629, 316] on button "結帳" at bounding box center [636, 320] width 26 height 15
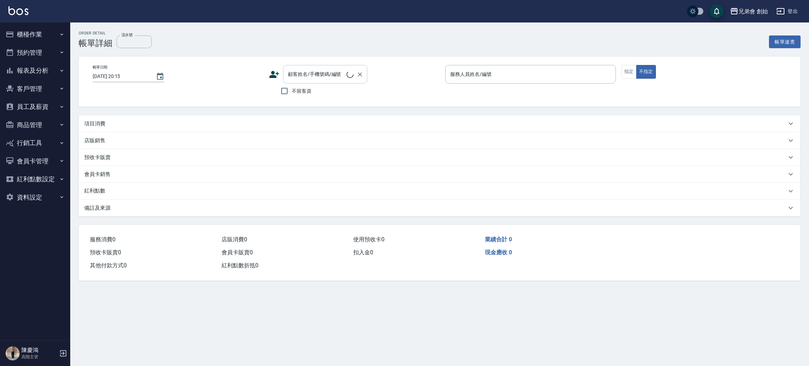
type input "[DATE] 17:30"
type input "毛主席(無代號)"
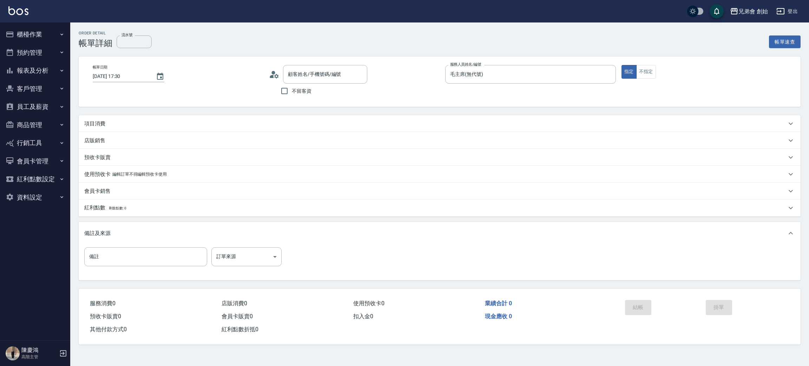
type input "[PERSON_NAME]/0968780853/null"
click at [92, 126] on p "項目消費" at bounding box center [94, 123] width 21 height 7
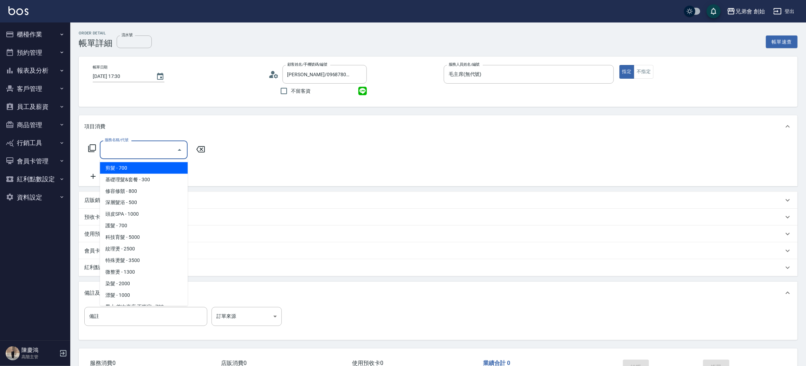
drag, startPoint x: 136, startPoint y: 145, endPoint x: 131, endPoint y: 152, distance: 8.8
click at [135, 145] on input "服務名稱/代號" at bounding box center [138, 150] width 71 height 12
click at [121, 172] on span "剪髮 - 700" at bounding box center [144, 168] width 88 height 12
type input "剪髮(A01)"
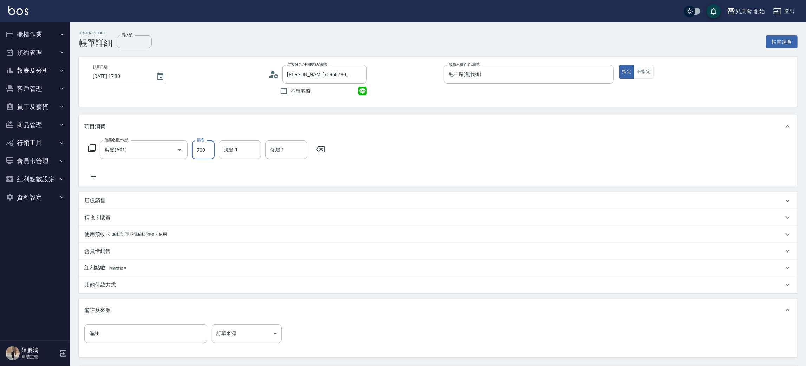
drag, startPoint x: 202, startPoint y: 148, endPoint x: 211, endPoint y: 150, distance: 9.9
click at [202, 148] on input "700" at bounding box center [203, 149] width 23 height 19
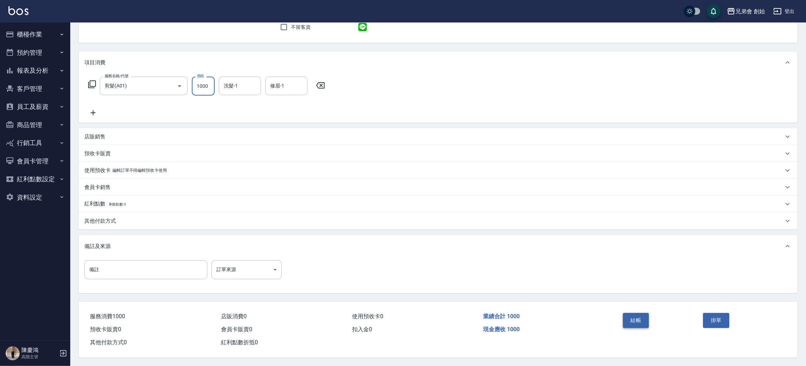
type input "1000"
click at [643, 315] on button "結帳" at bounding box center [636, 320] width 26 height 15
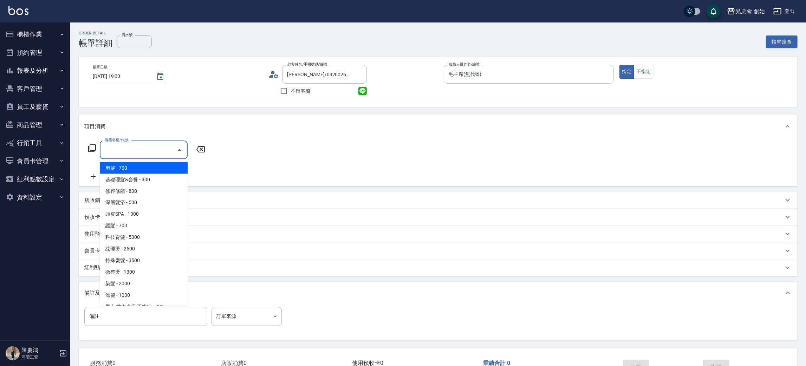
click at [132, 167] on span "剪髮 - 700" at bounding box center [144, 168] width 88 height 12
type input "剪髮(A01)"
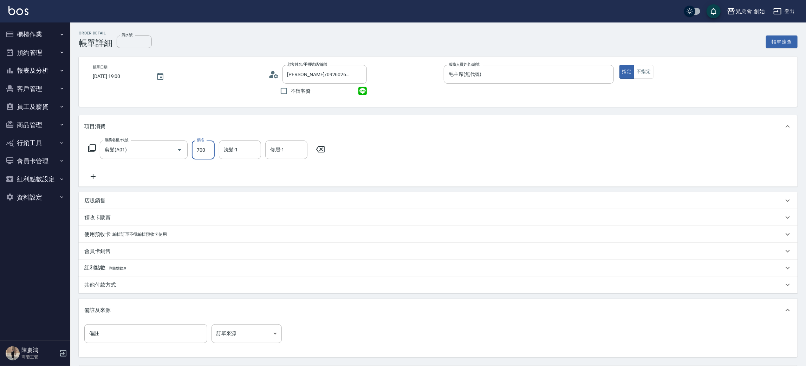
click at [208, 148] on input "700" at bounding box center [203, 149] width 23 height 19
click at [237, 142] on div "洗髮-1" at bounding box center [240, 149] width 42 height 19
type input "1000"
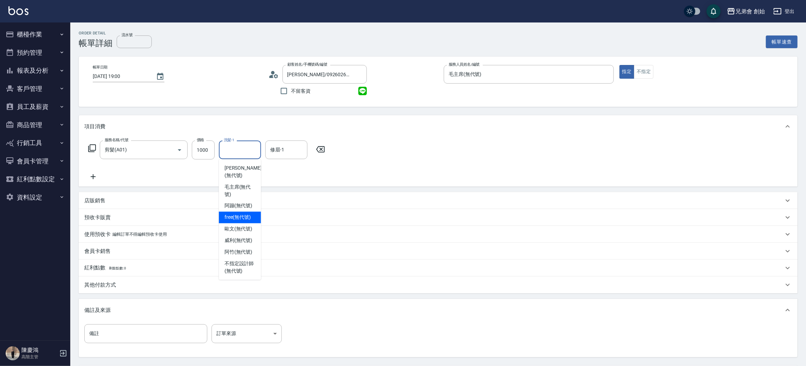
click at [245, 214] on span "free (無代號)" at bounding box center [237, 217] width 27 height 7
type input "free(無代號)"
drag, startPoint x: 272, startPoint y: 158, endPoint x: 273, endPoint y: 151, distance: 6.3
click at [273, 153] on div "修眉-1" at bounding box center [286, 149] width 42 height 19
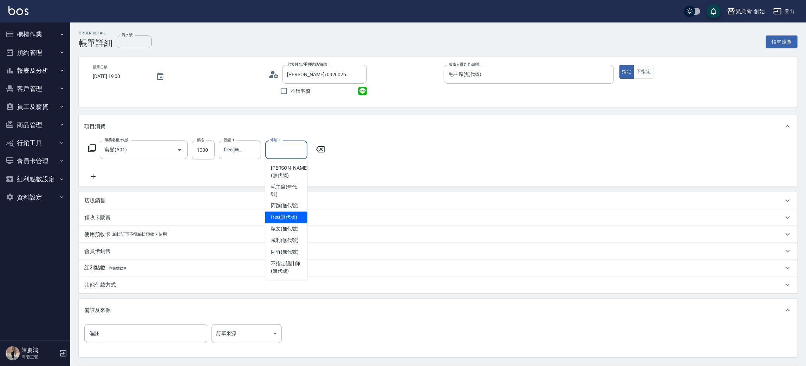
drag, startPoint x: 279, startPoint y: 207, endPoint x: 338, endPoint y: 217, distance: 60.2
click at [279, 214] on span "free (無代號)" at bounding box center [284, 217] width 27 height 7
type input "free(無代號)"
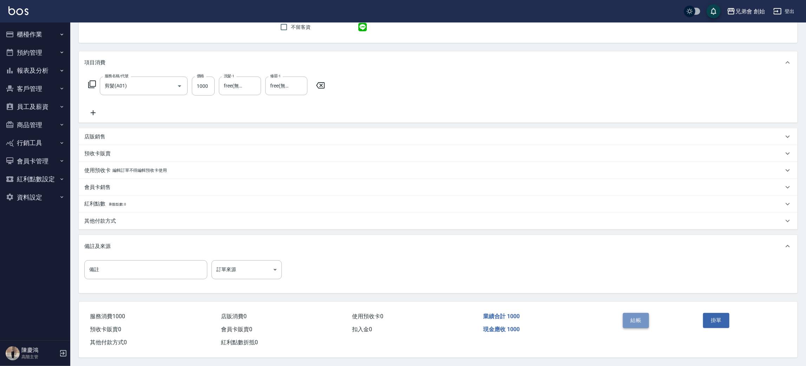
click at [639, 317] on button "結帳" at bounding box center [636, 320] width 26 height 15
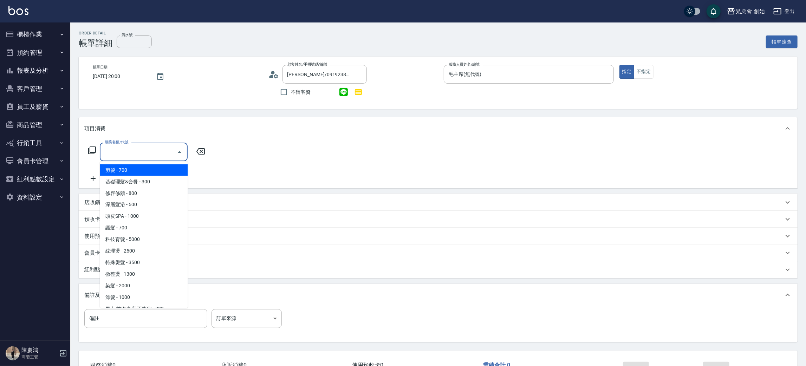
click at [127, 168] on span "剪髮 - 700" at bounding box center [144, 170] width 88 height 12
type input "剪髮(A01)"
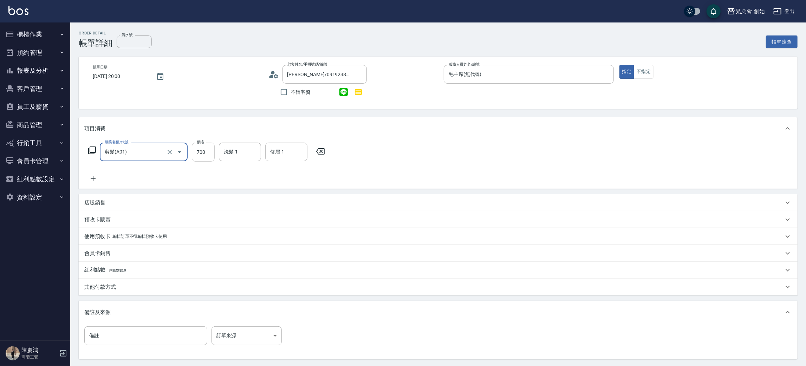
click at [210, 147] on input "700" at bounding box center [203, 152] width 23 height 19
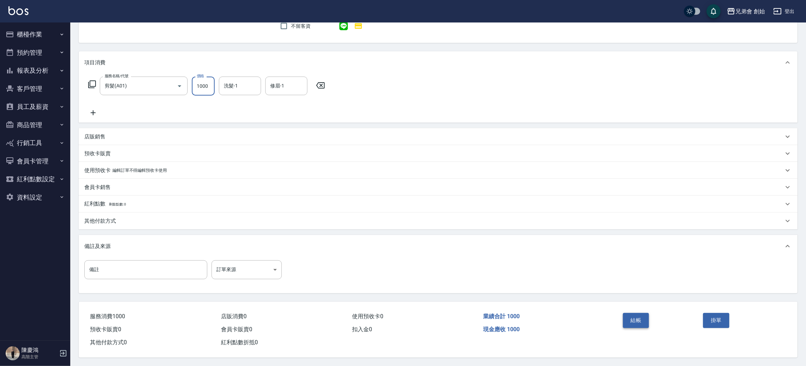
type input "1000"
drag, startPoint x: 633, startPoint y: 320, endPoint x: 526, endPoint y: 285, distance: 112.4
click at [633, 319] on button "結帳" at bounding box center [636, 320] width 26 height 15
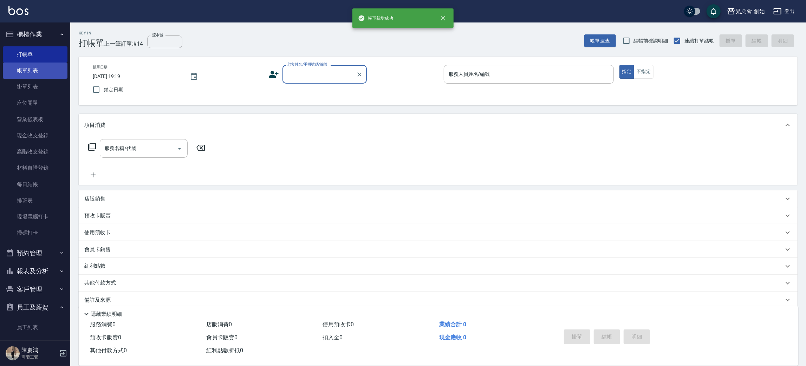
drag, startPoint x: 0, startPoint y: 0, endPoint x: 32, endPoint y: 66, distance: 73.5
click at [26, 66] on link "帳單列表" at bounding box center [35, 71] width 65 height 16
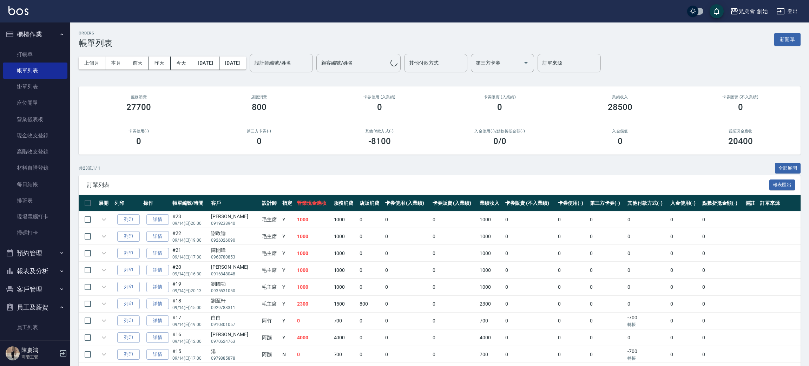
click at [301, 56] on div "設計師編號/姓名" at bounding box center [281, 63] width 63 height 19
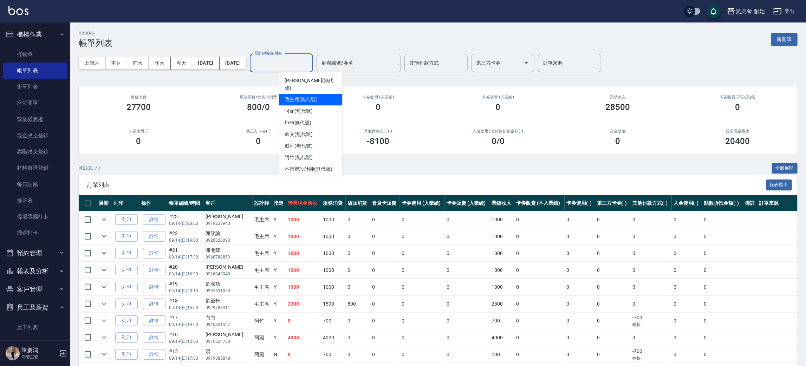
click at [307, 96] on span "毛主席 (無代號)" at bounding box center [300, 99] width 33 height 7
type input "毛主席(無代號)"
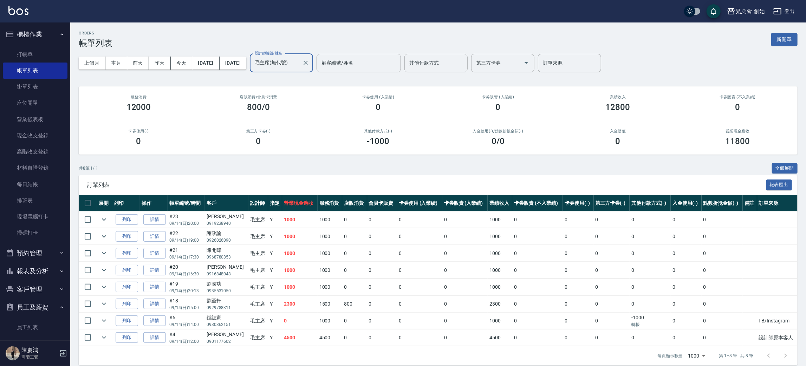
scroll to position [8, 0]
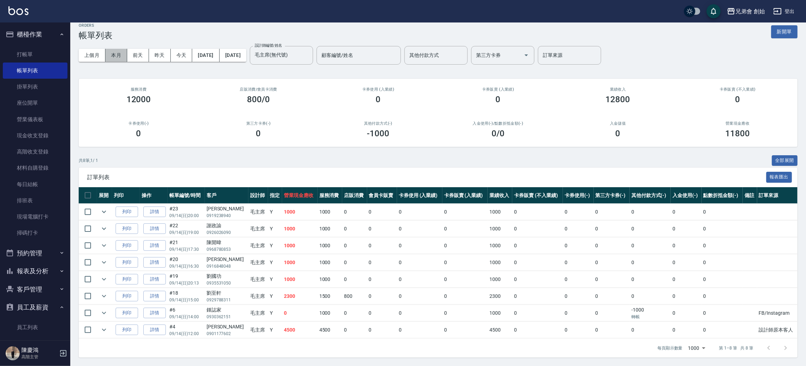
click at [113, 52] on button "本月" at bounding box center [116, 55] width 22 height 13
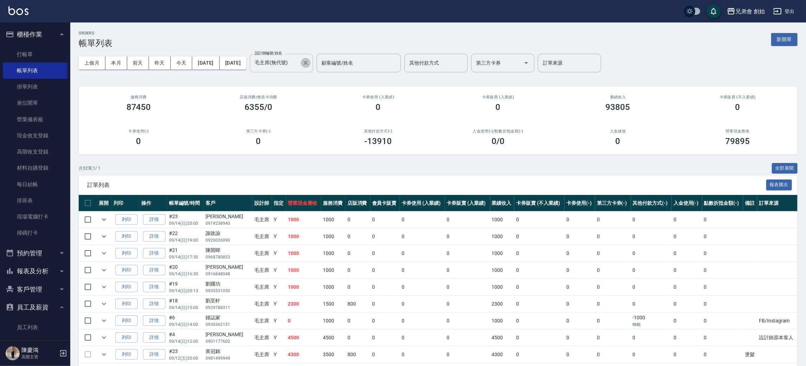
click at [308, 62] on icon "Clear" at bounding box center [305, 63] width 4 height 4
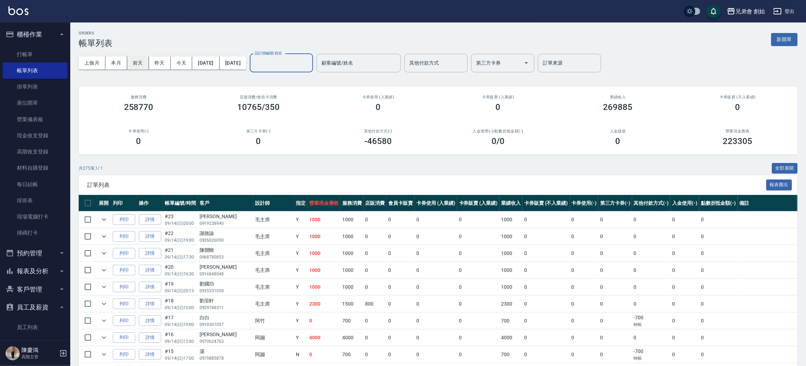
drag, startPoint x: 140, startPoint y: 62, endPoint x: 136, endPoint y: 64, distance: 4.6
click at [140, 62] on button "前天" at bounding box center [138, 63] width 22 height 13
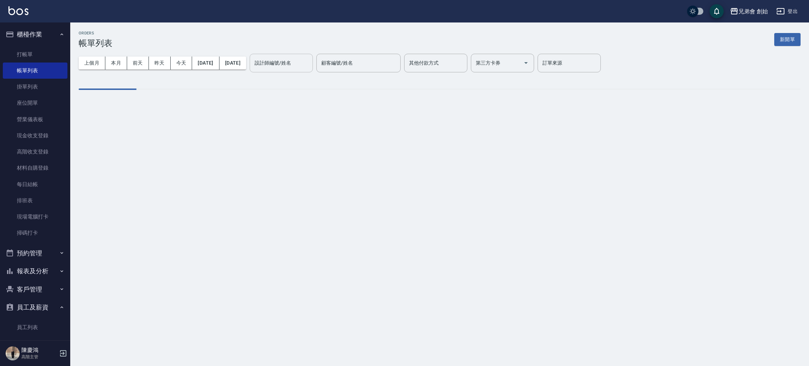
click at [189, 19] on div "兄弟會 創始 登出" at bounding box center [404, 11] width 809 height 22
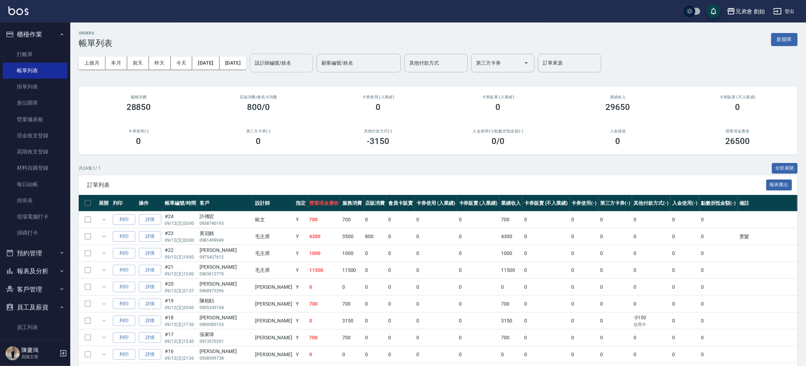
click at [694, 59] on div "上個月 本月 前天 昨天 今天 2025/09/12 2025/09/12 設計師編號/姓名 設計師編號/姓名 顧客編號/姓名 顧客編號/姓名 其他付款方式 …" at bounding box center [438, 63] width 718 height 30
drag, startPoint x: 37, startPoint y: 50, endPoint x: 69, endPoint y: 7, distance: 53.4
click at [37, 50] on link "打帳單" at bounding box center [35, 54] width 65 height 16
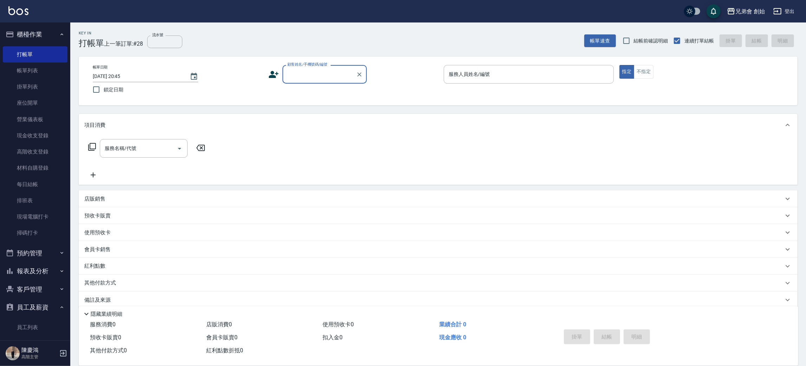
drag, startPoint x: 36, startPoint y: 75, endPoint x: 48, endPoint y: 4, distance: 72.3
click at [36, 75] on link "帳單列表" at bounding box center [35, 71] width 65 height 16
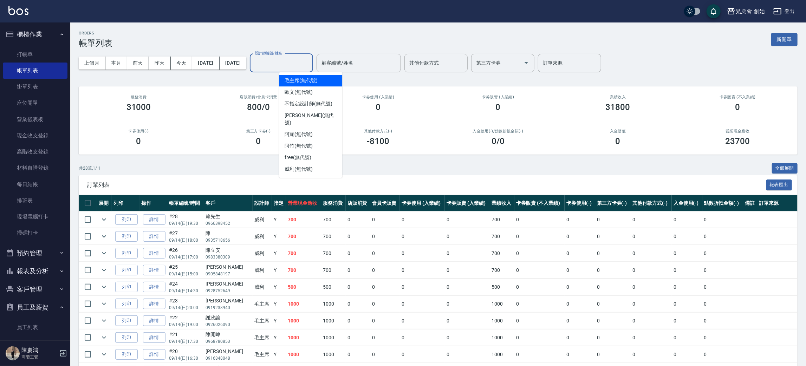
click at [306, 61] on input "設計師編號/姓名" at bounding box center [281, 63] width 57 height 12
click at [315, 163] on div "[PERSON_NAME] (無代號)" at bounding box center [310, 169] width 63 height 12
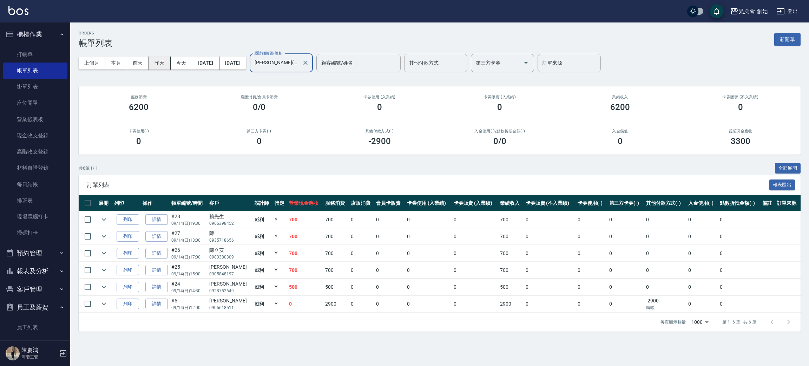
drag, startPoint x: 109, startPoint y: 64, endPoint x: 158, endPoint y: 60, distance: 49.7
click at [110, 64] on button "本月" at bounding box center [116, 63] width 22 height 13
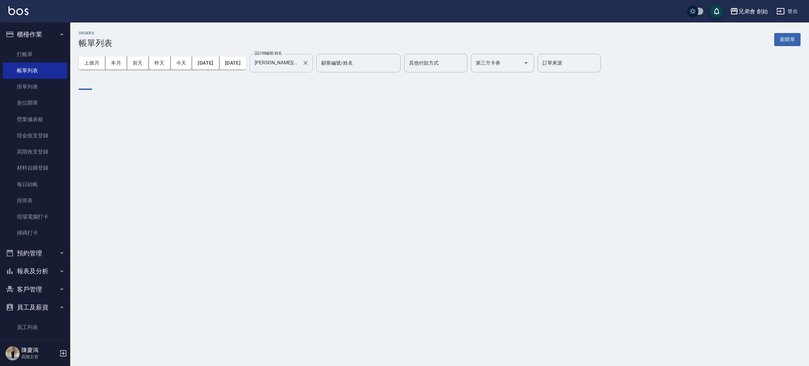
click at [299, 61] on input "[PERSON_NAME](無代號)" at bounding box center [276, 63] width 46 height 12
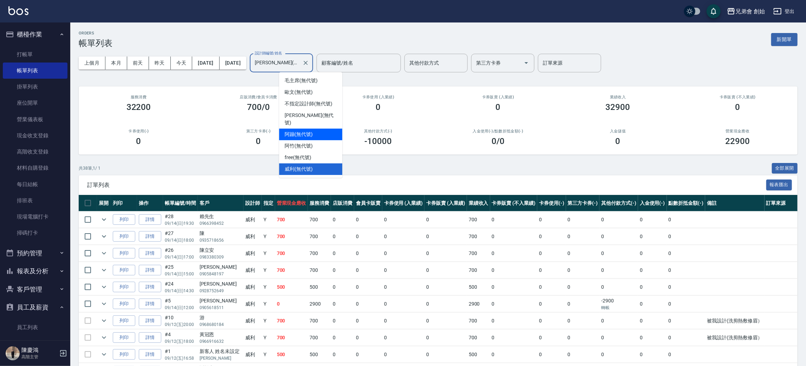
click at [314, 129] on div "阿蹦 (無代號)" at bounding box center [310, 135] width 63 height 12
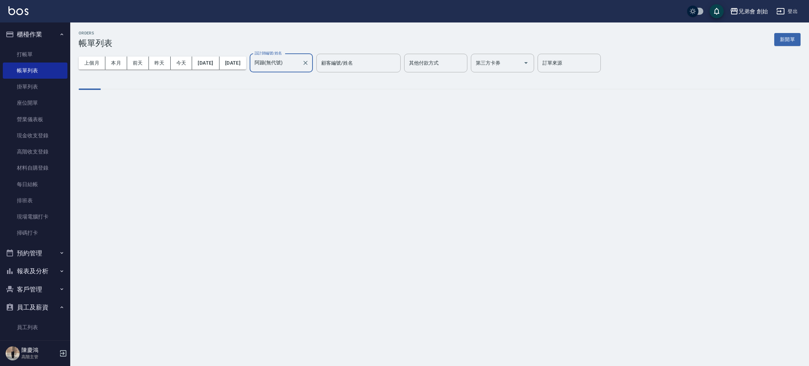
click at [299, 61] on input "阿蹦(無代號)" at bounding box center [276, 63] width 46 height 12
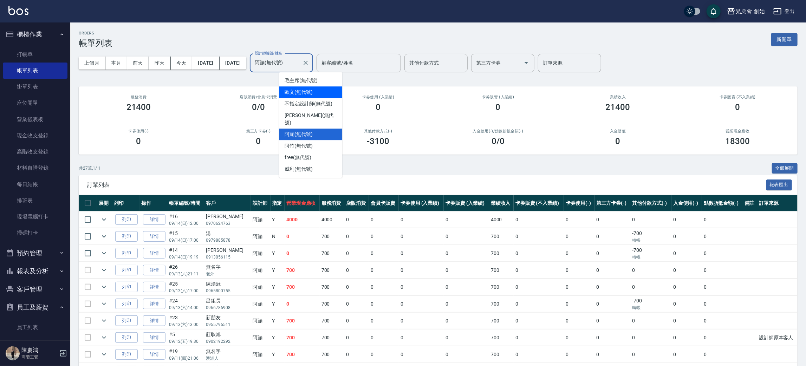
click at [306, 92] on span "歐文 (無代號)" at bounding box center [298, 91] width 28 height 7
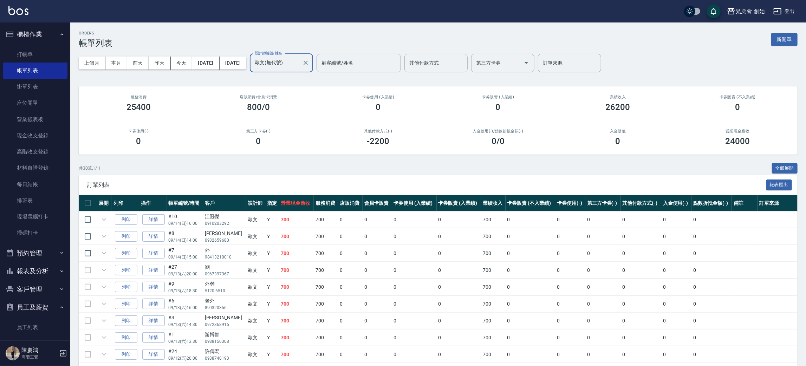
click at [299, 63] on input "歐文(無代號)" at bounding box center [276, 63] width 46 height 12
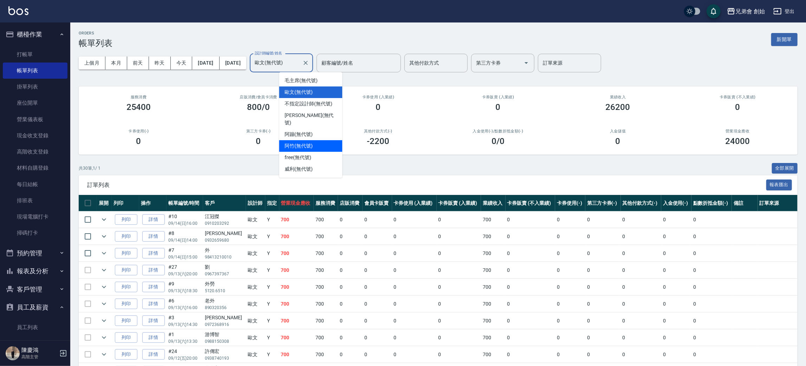
click at [313, 142] on span "阿竹 (無代號)" at bounding box center [298, 145] width 28 height 7
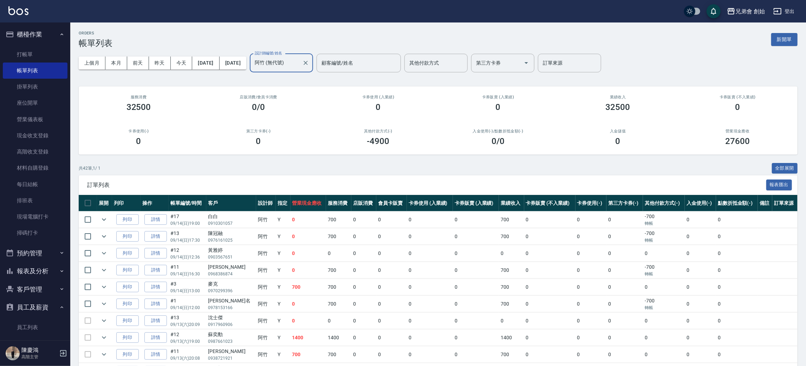
click at [314, 72] on div "上個月 本月 前天 昨天 今天 2025/09/01 2025/09/30 設計師編號/姓名 阿竹 (無代號) 設計師編號/姓名 顧客編號/姓名 顧客編號/姓…" at bounding box center [438, 63] width 718 height 30
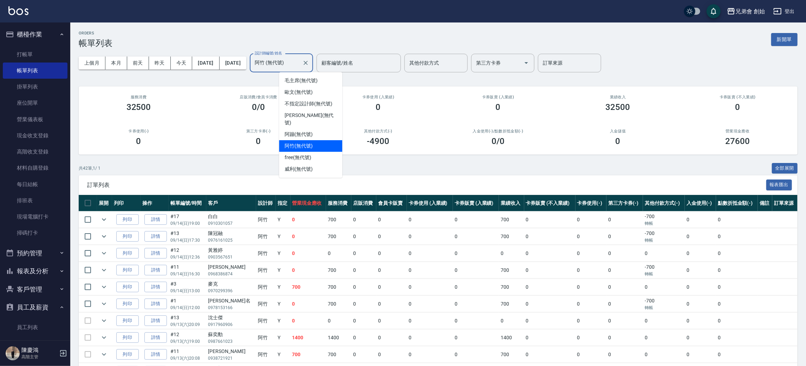
click at [299, 66] on input "阿竹 (無代號)" at bounding box center [276, 63] width 46 height 12
click at [311, 168] on ul "毛主席 (無代號) 歐文 (無代號) 不指定設計師 (無代號) 潘潘 (無代號) 阿蹦 (無代號) 阿竹 (無代號) free (無代號) 威利 (無代號)" at bounding box center [310, 125] width 63 height 106
click at [310, 165] on div "[PERSON_NAME] (無代號)" at bounding box center [310, 169] width 63 height 12
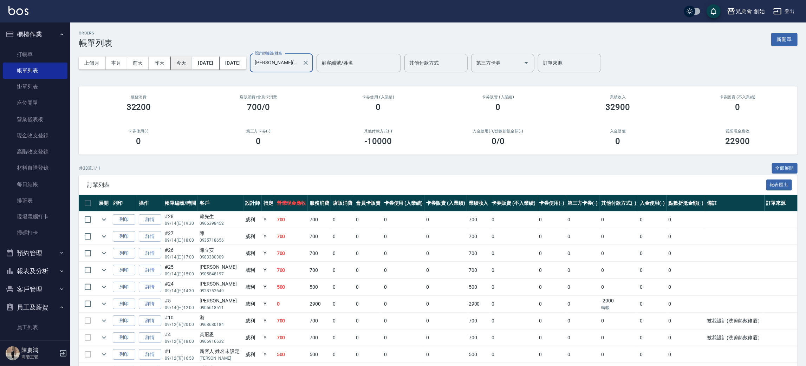
click at [186, 61] on button "今天" at bounding box center [182, 63] width 22 height 13
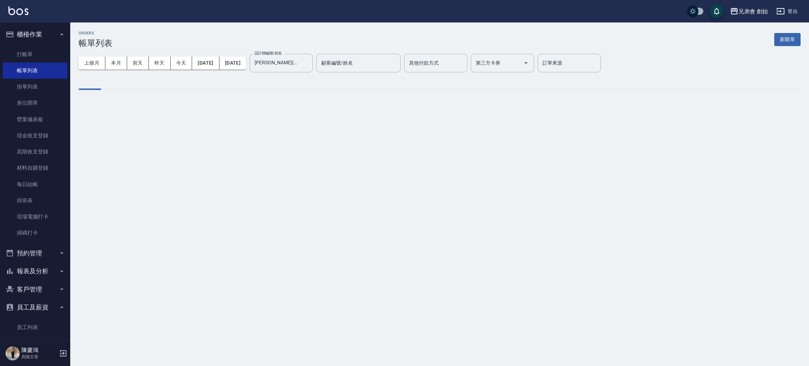
click at [203, 27] on div "ORDERS 帳單列表 新開單 上個月 本月 前天 昨天 今天 2025/09/14 2025/09/14 設計師編號/姓名 威利(無代號) 設計師編號/姓名…" at bounding box center [439, 65] width 739 height 86
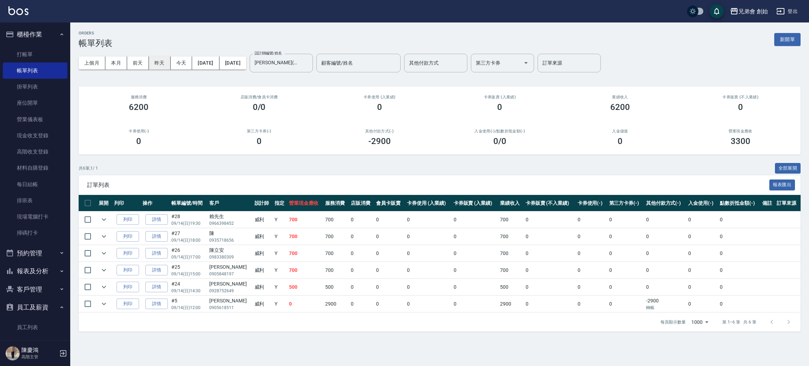
click at [161, 61] on button "昨天" at bounding box center [160, 63] width 22 height 13
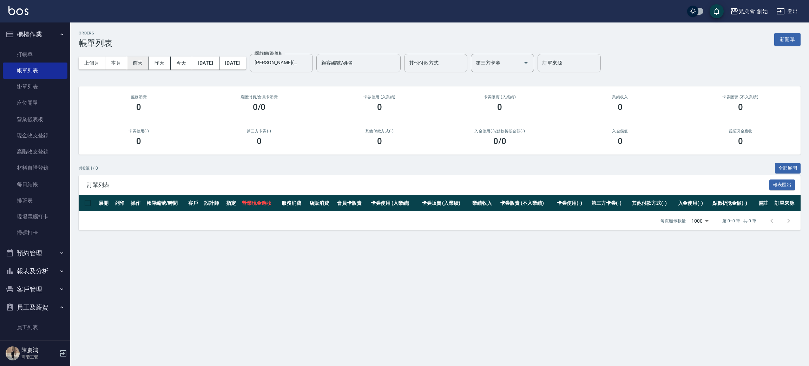
click at [145, 62] on button "前天" at bounding box center [138, 63] width 22 height 13
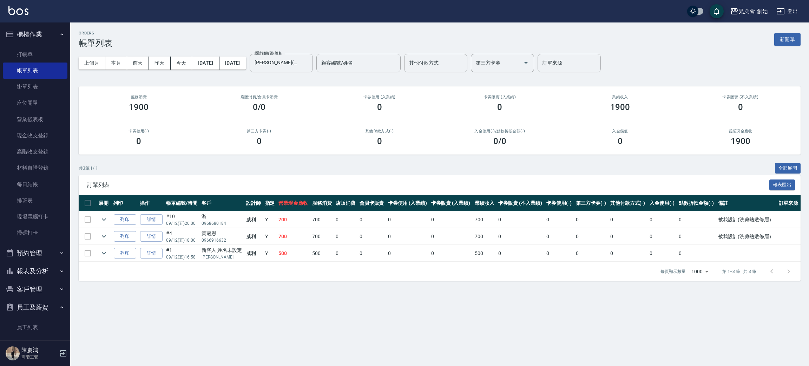
click at [188, 37] on div "ORDERS 帳單列表 新開單" at bounding box center [440, 39] width 722 height 17
click at [294, 164] on div "共 3 筆, 1 / 1 全部展開" at bounding box center [440, 168] width 722 height 11
click at [183, 71] on div "上個月 本月 前天 昨天 今天 2025/09/12 2025/09/12 設計師編號/姓名 威利(無代號) 設計師編號/姓名 顧客編號/姓名 顧客編號/姓名…" at bounding box center [440, 63] width 722 height 30
click at [186, 65] on button "今天" at bounding box center [182, 63] width 22 height 13
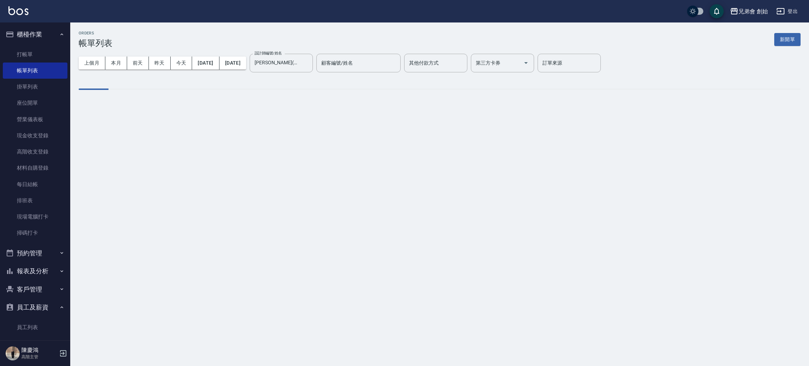
click at [258, 42] on div "ORDERS 帳單列表 新開單" at bounding box center [440, 39] width 722 height 17
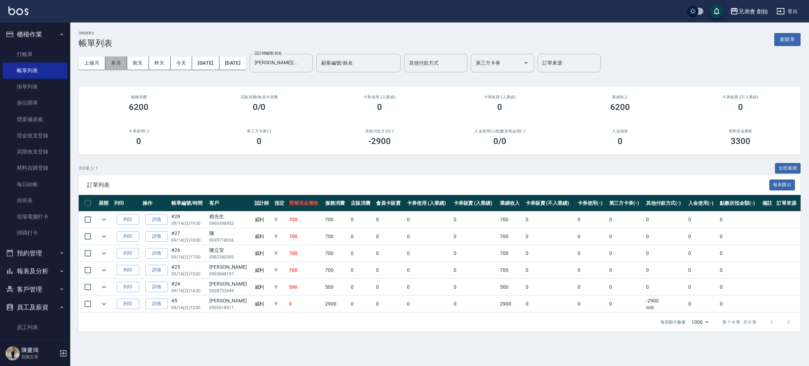
click at [115, 68] on button "本月" at bounding box center [116, 63] width 22 height 13
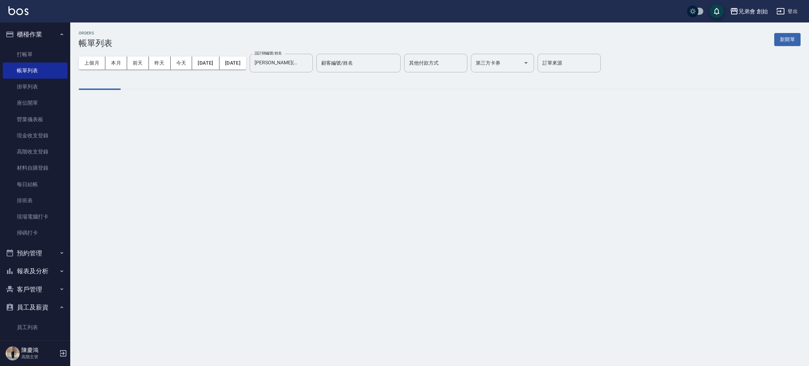
click at [175, 35] on div "ORDERS 帳單列表 新開單" at bounding box center [440, 39] width 722 height 17
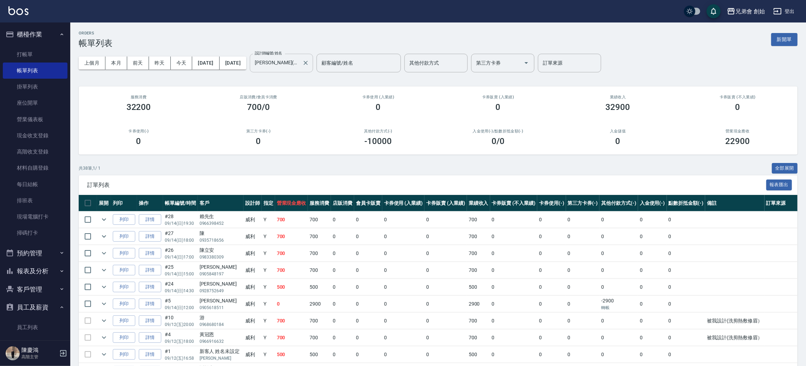
click at [299, 59] on input "威利(無代號)" at bounding box center [276, 63] width 46 height 12
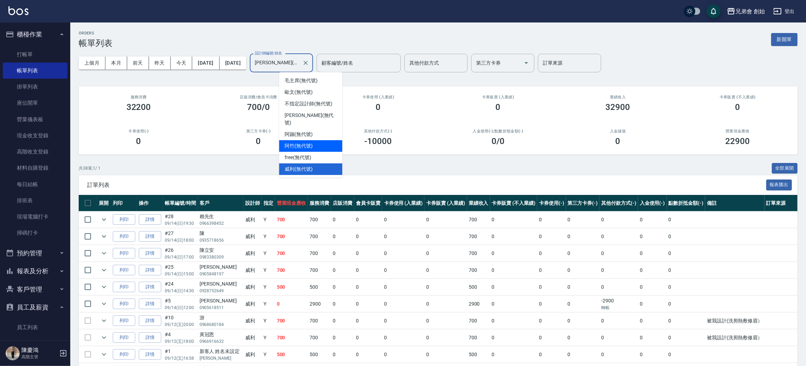
click at [307, 142] on span "阿竹 (無代號)" at bounding box center [298, 145] width 28 height 7
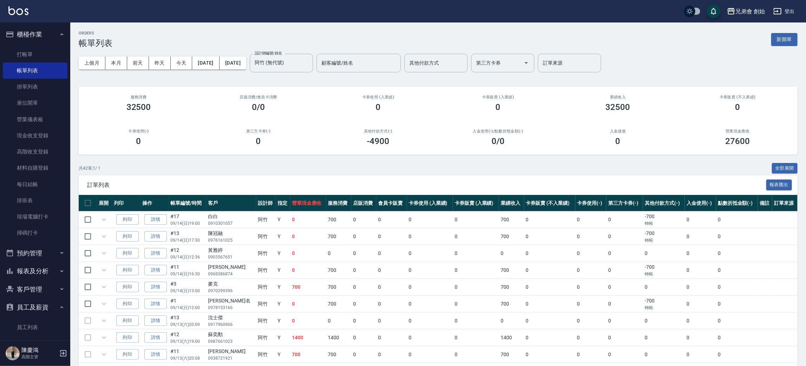
click at [219, 37] on div "ORDERS 帳單列表 新開單" at bounding box center [438, 39] width 718 height 17
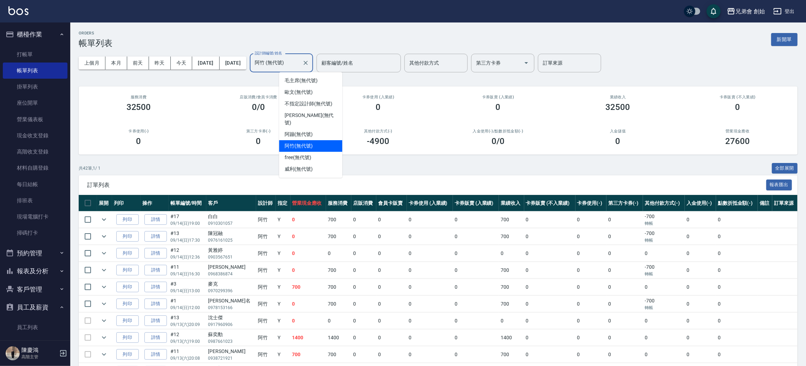
click at [299, 66] on input "阿竹 (無代號)" at bounding box center [276, 63] width 46 height 12
click at [315, 163] on div "威利 (無代號)" at bounding box center [310, 169] width 63 height 12
type input "威利(無代號)"
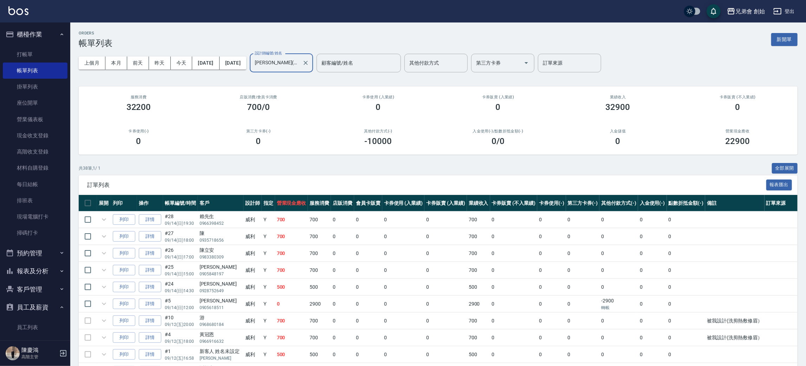
click at [111, 60] on button "本月" at bounding box center [116, 63] width 22 height 13
click at [181, 67] on button "今天" at bounding box center [182, 63] width 22 height 13
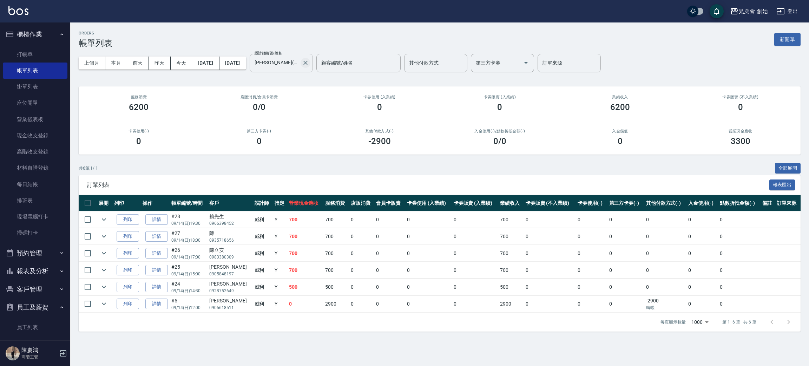
click at [309, 65] on icon "Clear" at bounding box center [305, 62] width 7 height 7
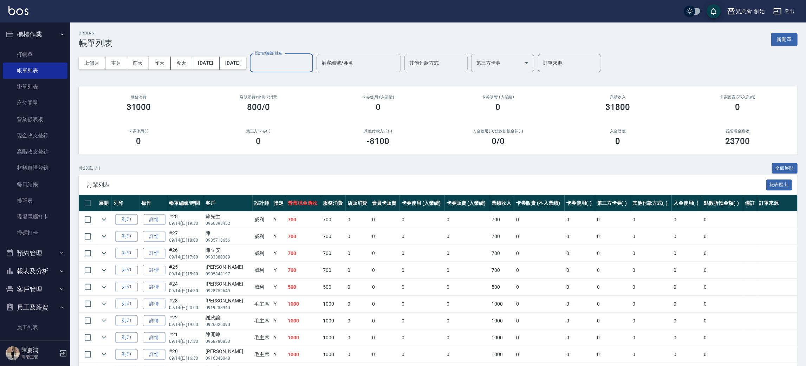
click at [300, 62] on input "設計師編號/姓名" at bounding box center [281, 63] width 57 height 12
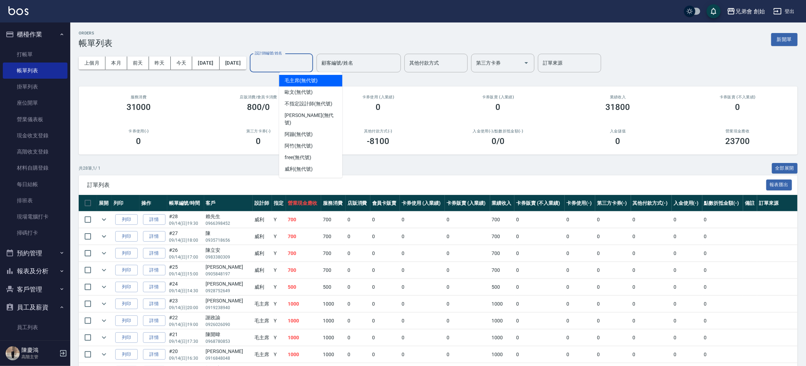
click at [300, 82] on span "毛主席 (無代號)" at bounding box center [300, 80] width 33 height 7
type input "毛主席(無代號)"
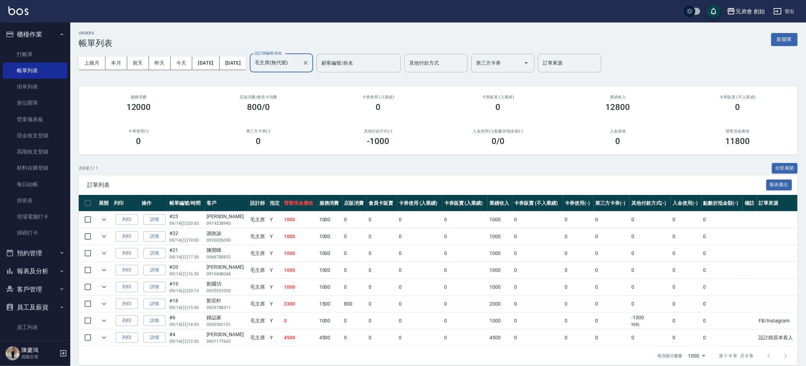
scroll to position [8, 0]
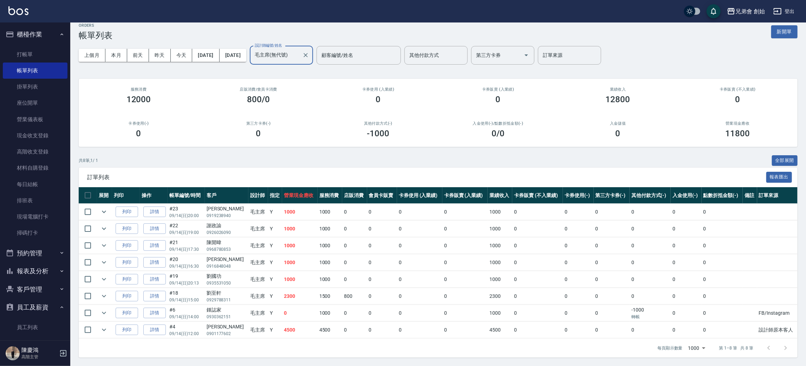
click at [106, 54] on button "本月" at bounding box center [116, 55] width 22 height 13
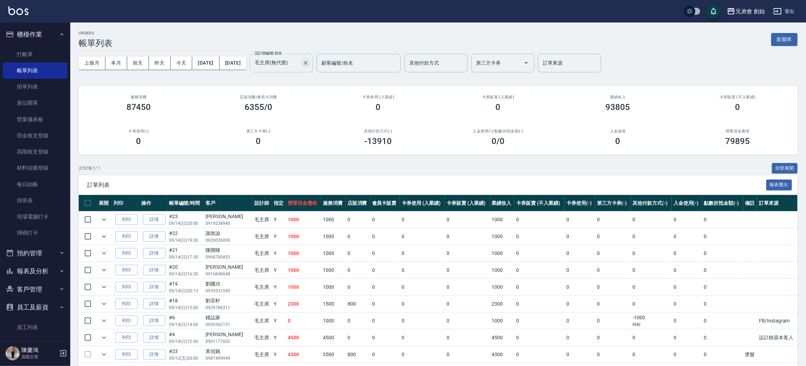
click at [309, 60] on icon "Clear" at bounding box center [305, 62] width 7 height 7
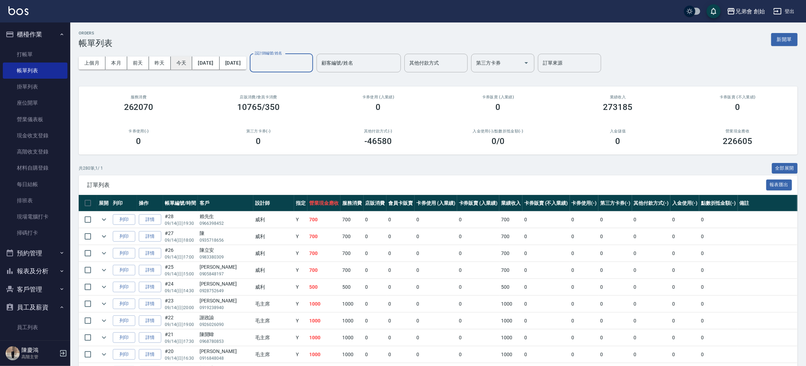
click at [176, 59] on button "今天" at bounding box center [182, 63] width 22 height 13
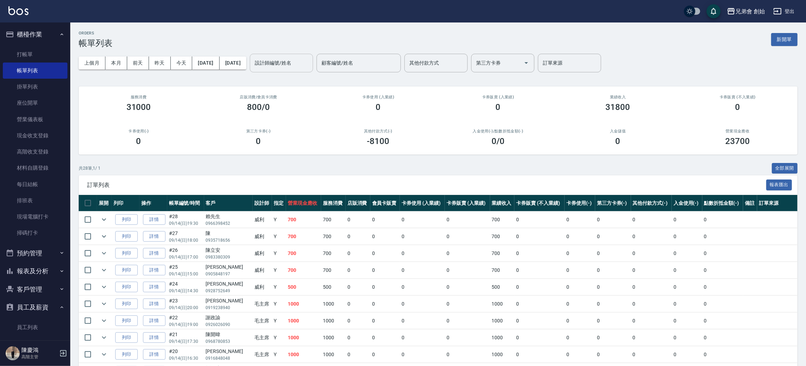
scroll to position [53, 0]
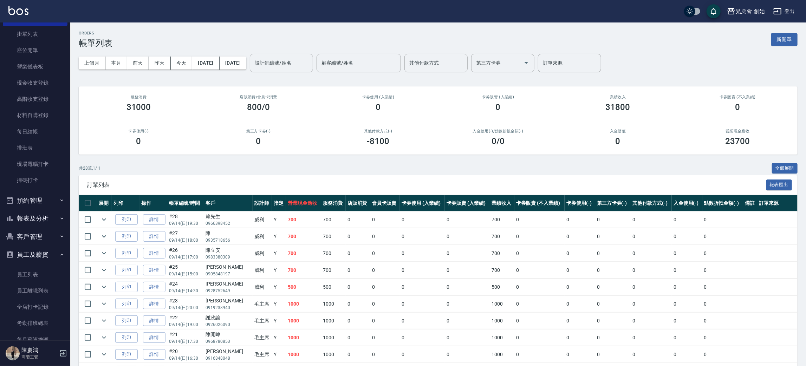
click at [46, 201] on button "預約管理" at bounding box center [35, 200] width 65 height 18
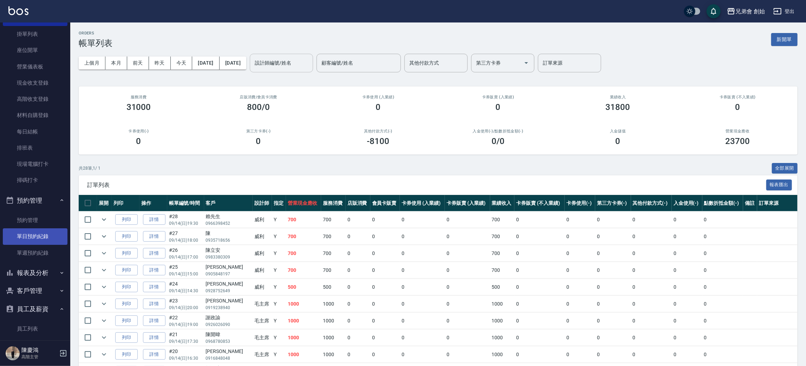
click at [50, 237] on link "單日預約紀錄" at bounding box center [35, 236] width 65 height 16
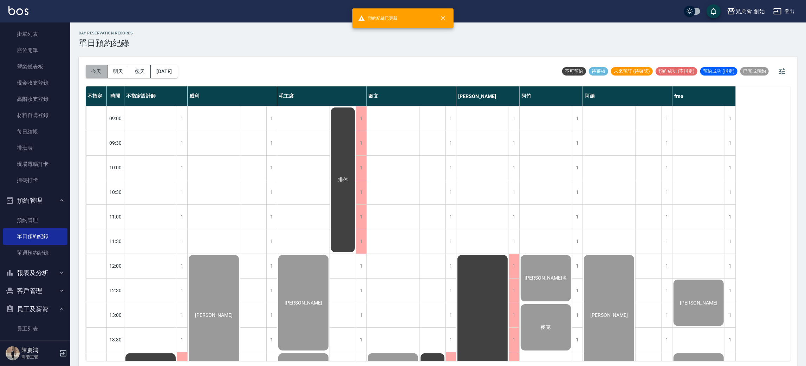
click at [92, 70] on button "今天" at bounding box center [97, 71] width 22 height 13
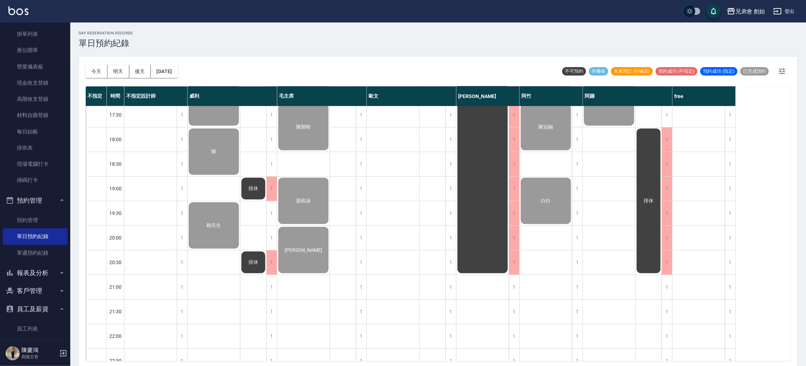
scroll to position [466, 0]
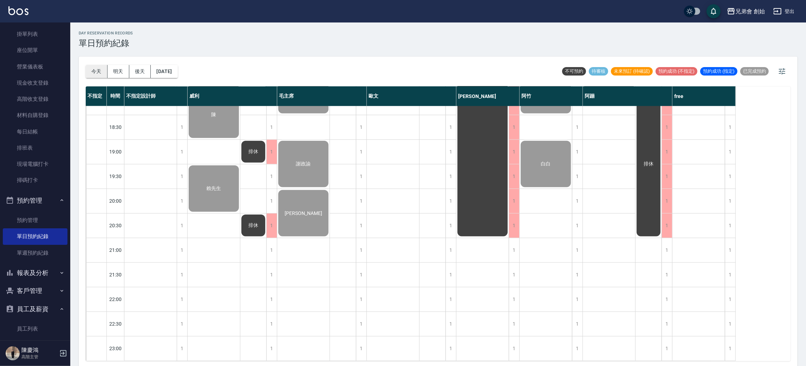
click at [96, 73] on button "今天" at bounding box center [97, 71] width 22 height 13
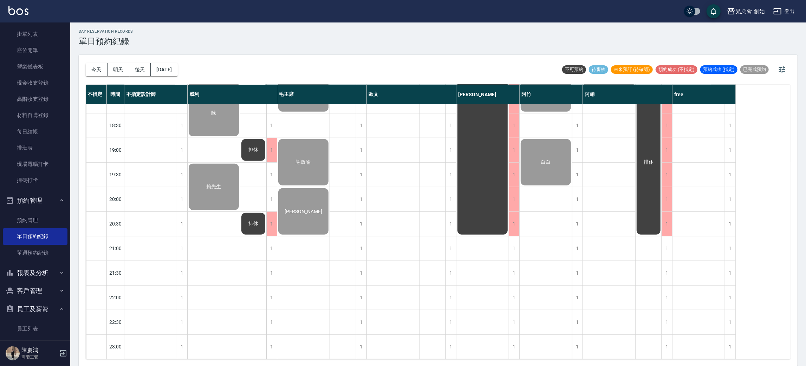
scroll to position [0, 0]
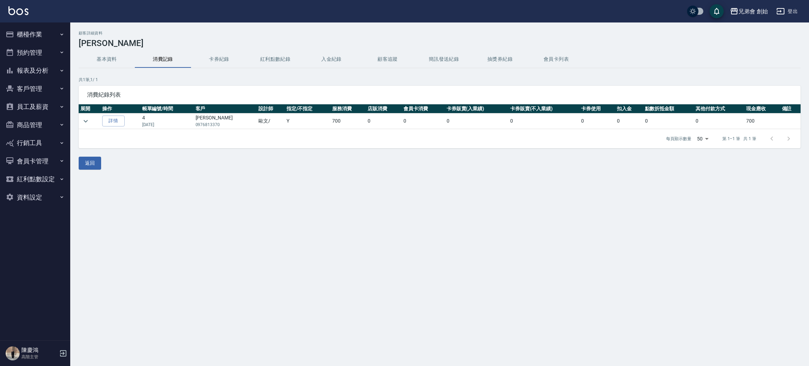
click at [212, 86] on div "消費紀錄列表" at bounding box center [440, 95] width 722 height 18
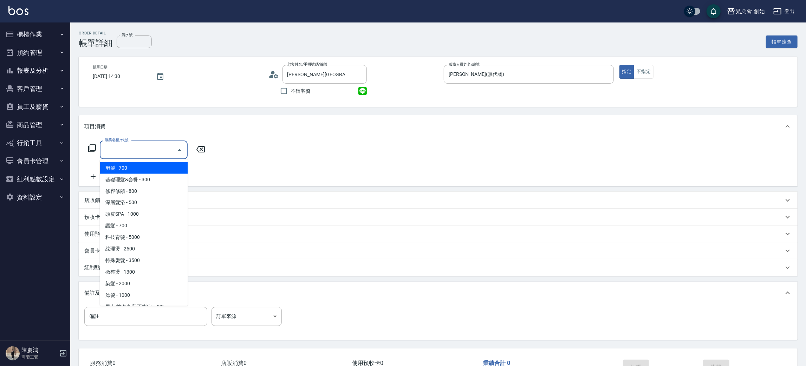
click at [146, 171] on span "剪髮 - 700" at bounding box center [144, 168] width 88 height 12
type input "剪髮(A01)"
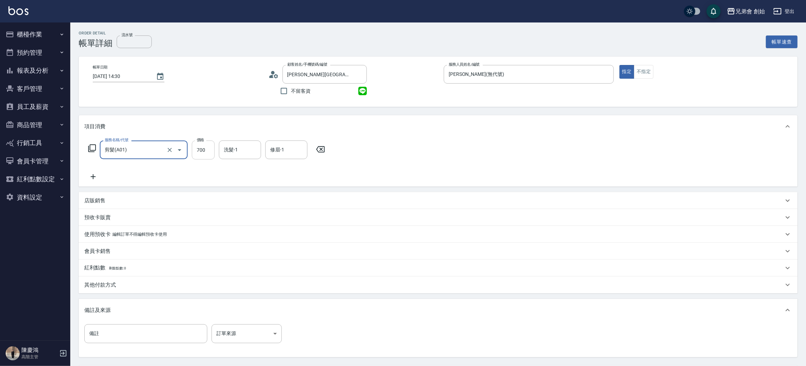
click at [204, 149] on input "700" at bounding box center [203, 149] width 23 height 19
type input "500"
drag, startPoint x: 692, startPoint y: 142, endPoint x: 674, endPoint y: 130, distance: 21.8
click at [688, 141] on div "服務名稱/代號 剪髮(A01) 服務名稱/代號 價格 500 價格 洗髮-1 洗髮-1 修眉-1 修眉-1" at bounding box center [438, 162] width 718 height 49
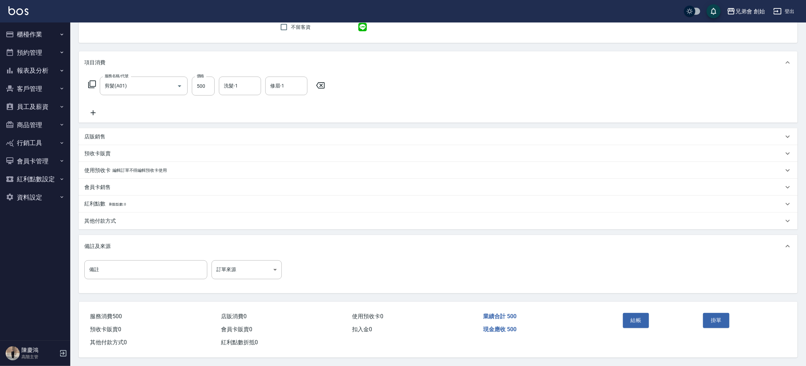
click at [638, 323] on button "結帳" at bounding box center [636, 320] width 26 height 15
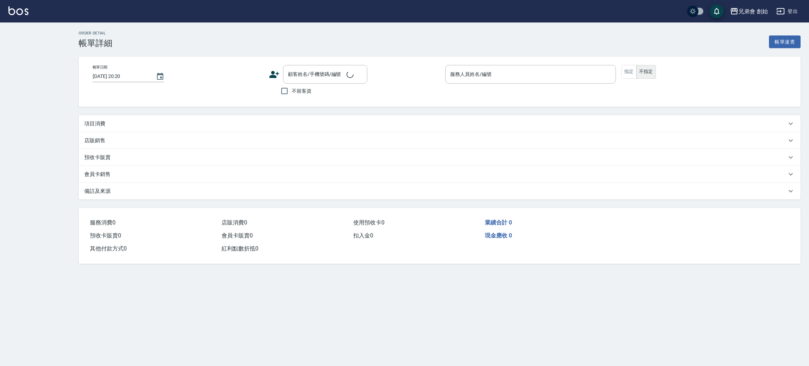
click at [181, 130] on div "項目消費" at bounding box center [440, 123] width 722 height 17
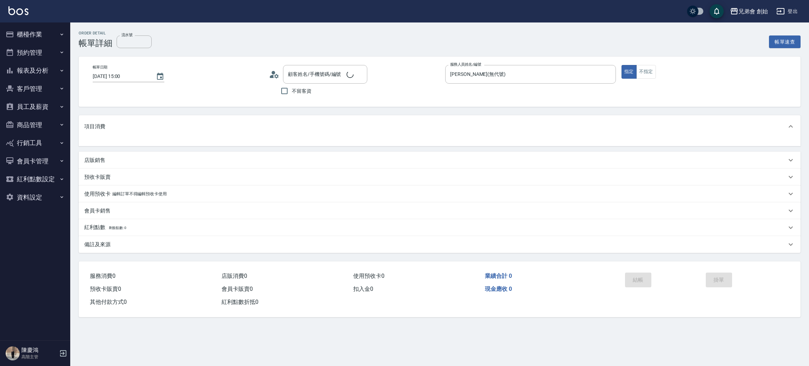
type input "2025/09/14 15:00"
type input "[PERSON_NAME](無代號)"
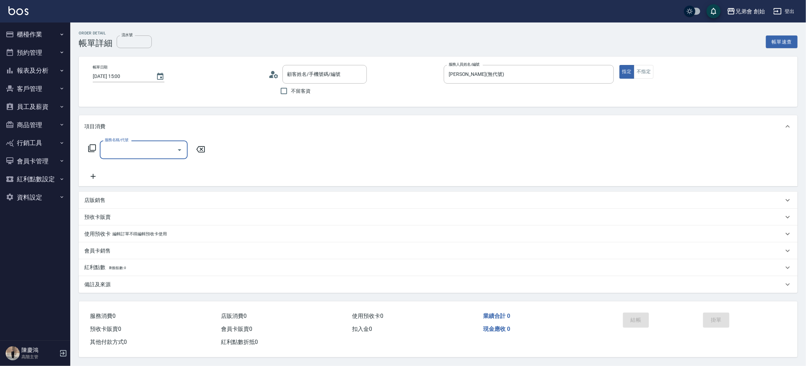
type input "江皓/0905848197/null"
click at [143, 143] on div "服務名稱/代號" at bounding box center [144, 149] width 88 height 19
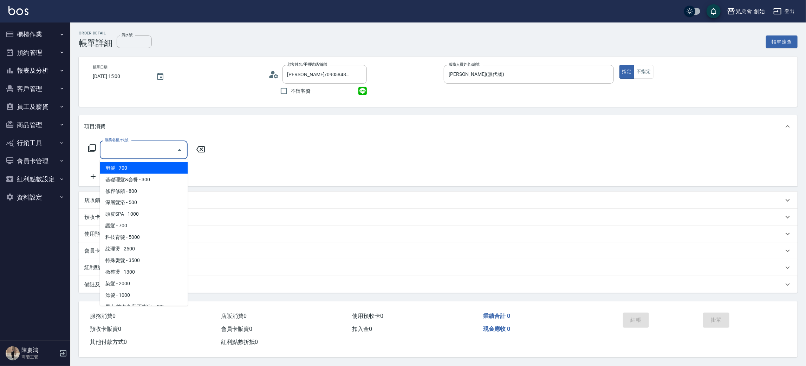
click at [151, 168] on span "剪髮 - 700" at bounding box center [144, 168] width 88 height 12
type input "剪髮(A01)"
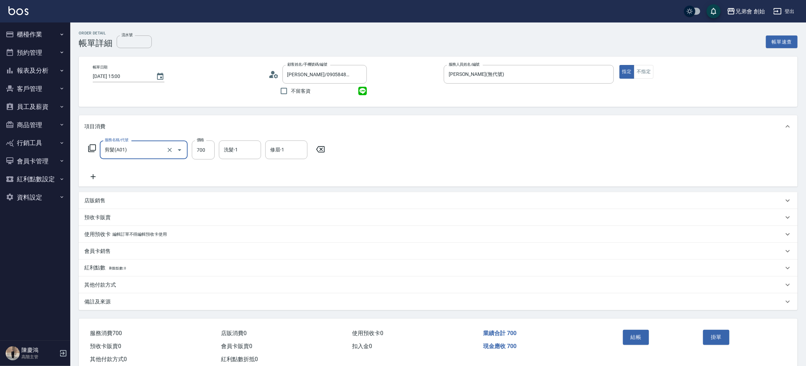
scroll to position [18, 0]
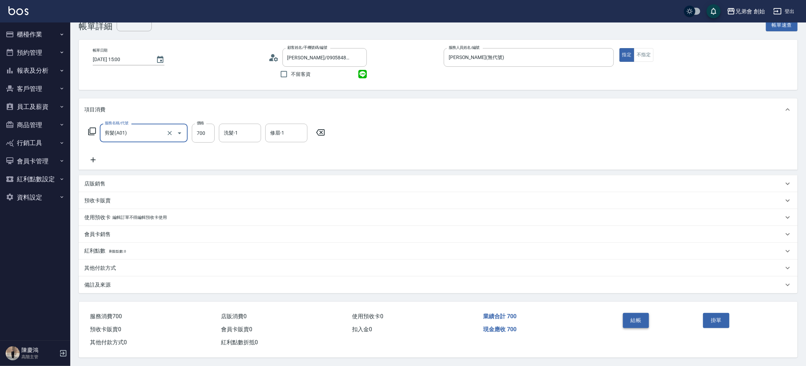
click at [633, 321] on button "結帳" at bounding box center [636, 320] width 26 height 15
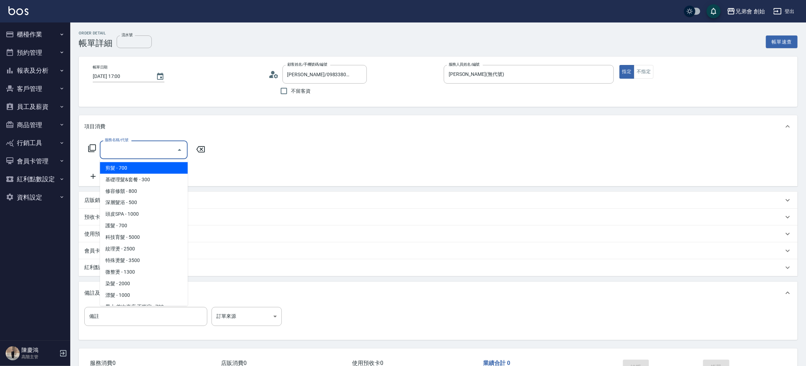
click at [148, 165] on span "剪髮 - 700" at bounding box center [144, 168] width 88 height 12
type input "剪髮(A01)"
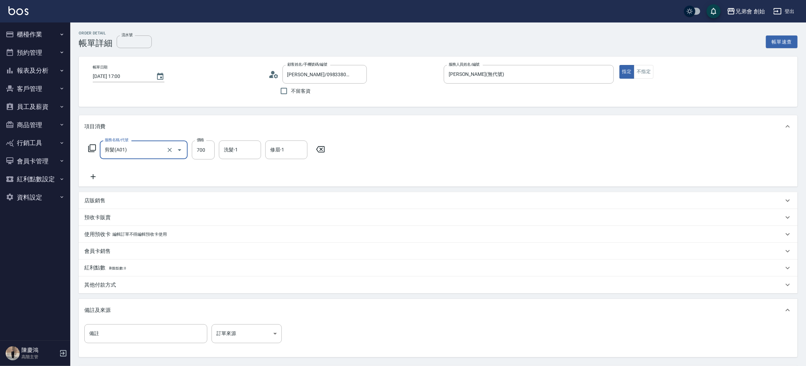
click at [741, 195] on div "店販銷售" at bounding box center [438, 200] width 718 height 17
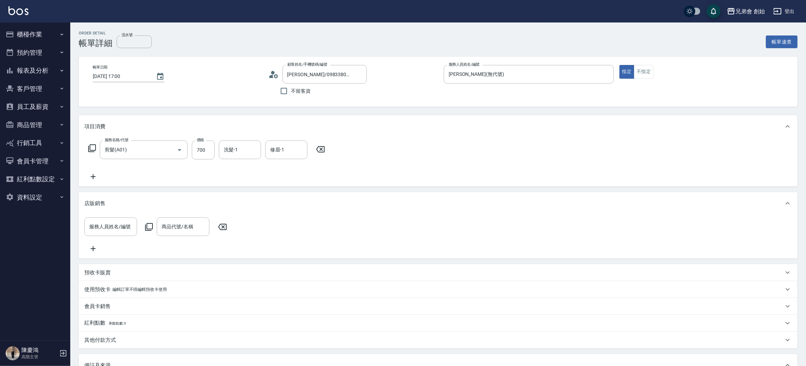
click at [571, 162] on div "服務名稱/代號 剪髮(A01) 服務名稱/代號 價格 700 價格 洗髮-1 洗髮-1 修眉-1 修眉-1" at bounding box center [438, 162] width 718 height 49
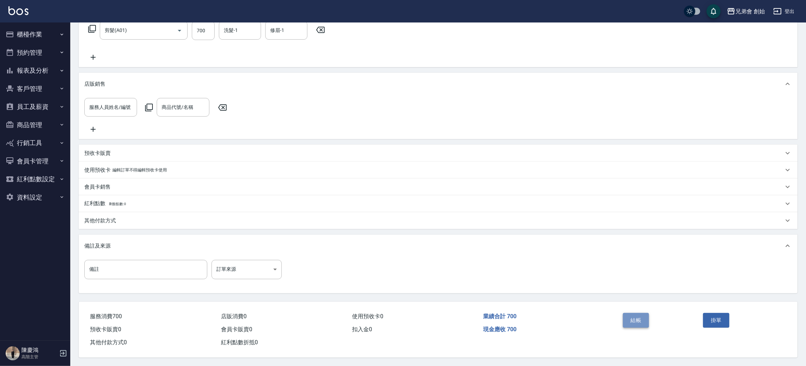
click at [625, 318] on button "結帳" at bounding box center [636, 320] width 26 height 15
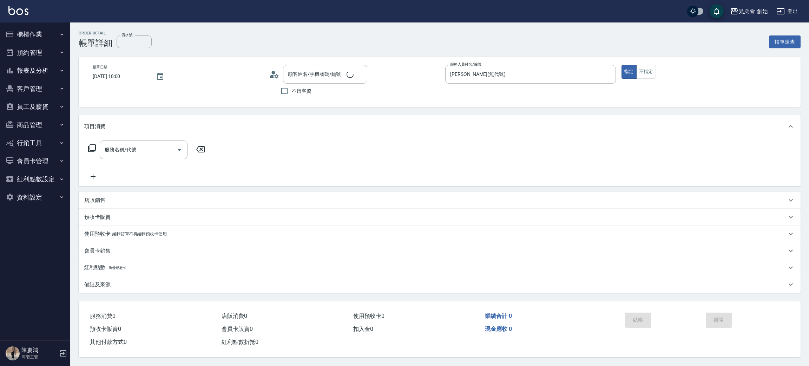
click at [145, 153] on input "服務名稱/代號" at bounding box center [138, 150] width 71 height 12
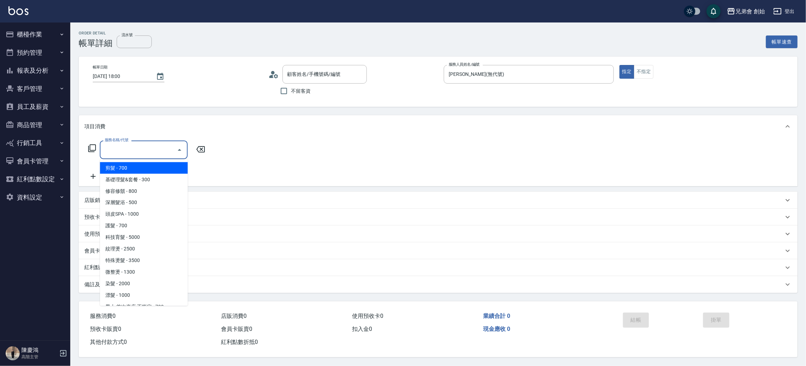
type input "陳/0935718656/null"
click at [147, 172] on span "剪髮 - 700" at bounding box center [144, 168] width 88 height 12
type input "剪髮(A01)"
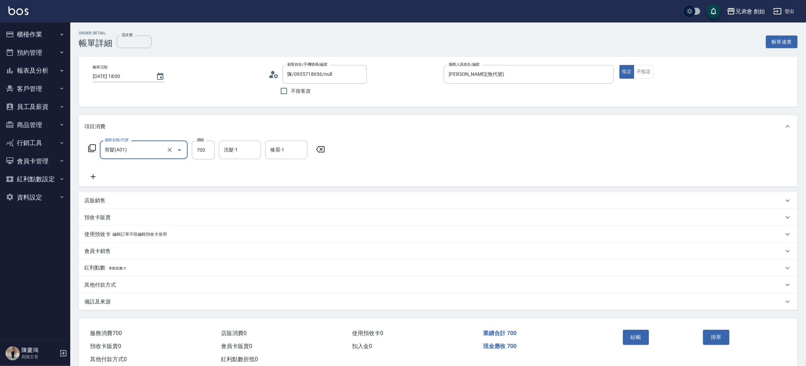
click at [528, 164] on div "服務名稱/代號 剪髮(A01) 服務名稱/代號 價格 700 價格 洗髮-1 洗髮-1 修眉-1 修眉-1" at bounding box center [438, 162] width 718 height 49
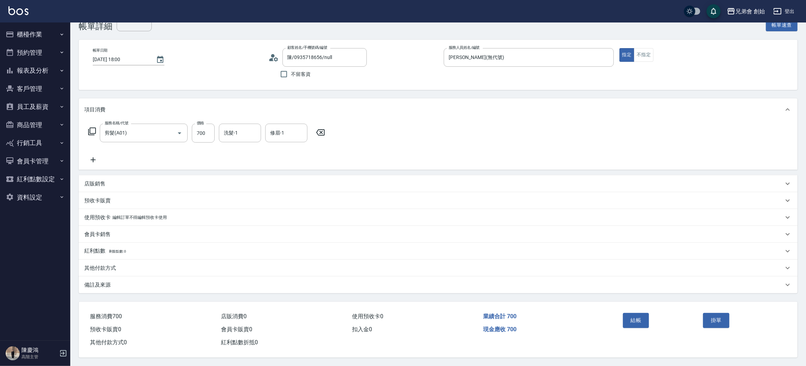
click at [634, 321] on button "結帳" at bounding box center [636, 320] width 26 height 15
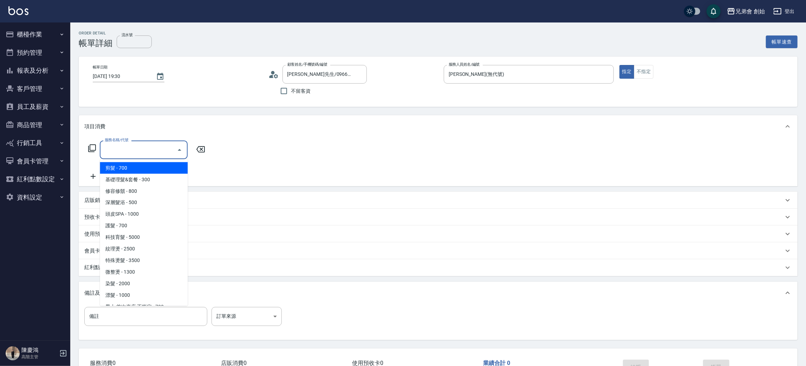
click at [139, 169] on span "剪髮 - 700" at bounding box center [144, 168] width 88 height 12
type input "剪髮(A01)"
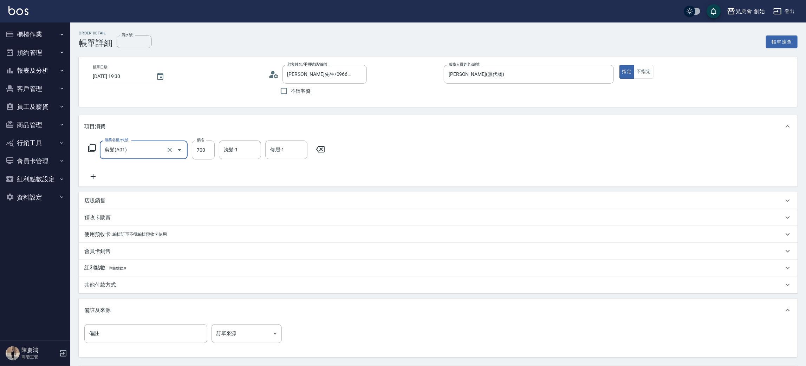
click at [529, 143] on div "服務名稱/代號 剪髮(A01) 服務名稱/代號 價格 700 價格 洗髮-1 洗髮-1 修眉-1 修眉-1" at bounding box center [438, 162] width 718 height 49
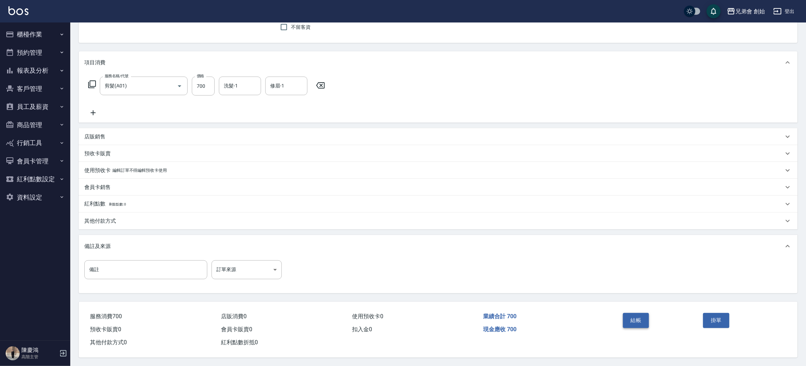
click at [631, 317] on button "結帳" at bounding box center [636, 320] width 26 height 15
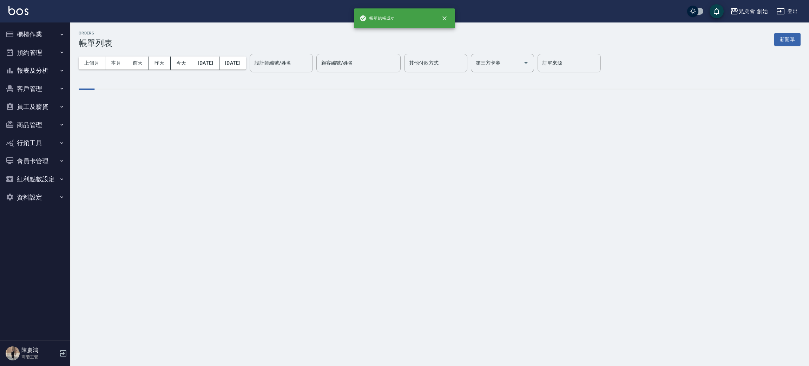
click at [267, 52] on div "上個月 本月 前天 昨天 今天 2025/09/14 2025/09/14 設計師編號/姓名 設計師編號/姓名 顧客編號/姓名 顧客編號/姓名 其他付款方式 …" at bounding box center [440, 63] width 722 height 30
click at [313, 64] on div "設計師編號/姓名 設計師編號/姓名" at bounding box center [281, 63] width 63 height 19
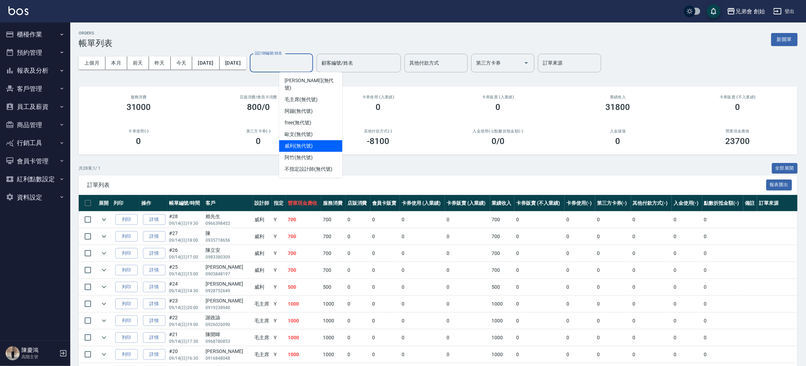
click at [313, 142] on span "威利 (無代號)" at bounding box center [298, 145] width 28 height 7
type input "威利(無代號)"
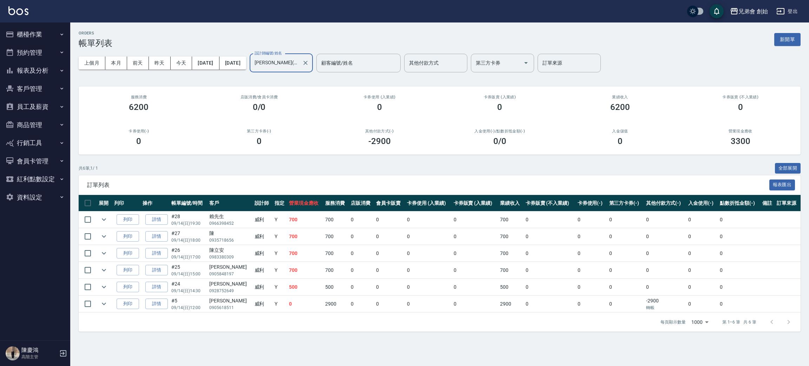
click at [224, 36] on div "ORDERS 帳單列表 新開單" at bounding box center [440, 39] width 722 height 17
click at [120, 65] on button "本月" at bounding box center [116, 63] width 22 height 13
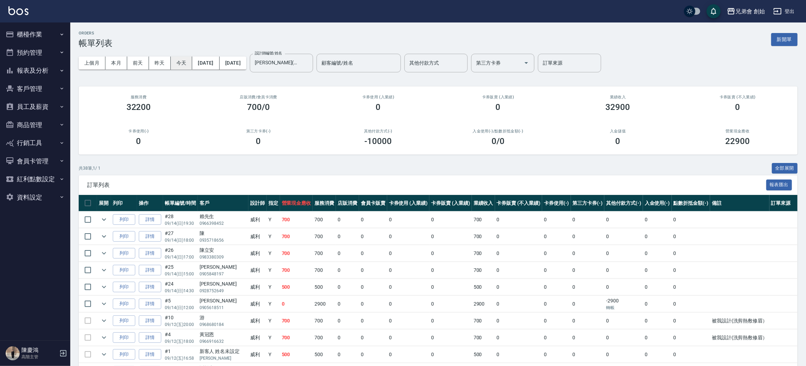
click at [180, 64] on button "今天" at bounding box center [182, 63] width 22 height 13
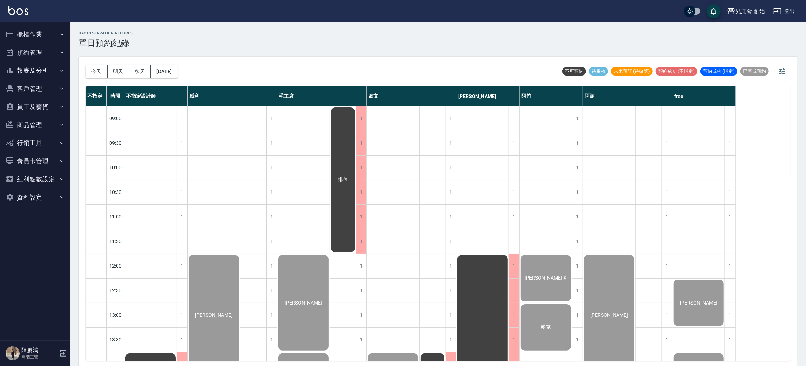
scroll to position [53, 0]
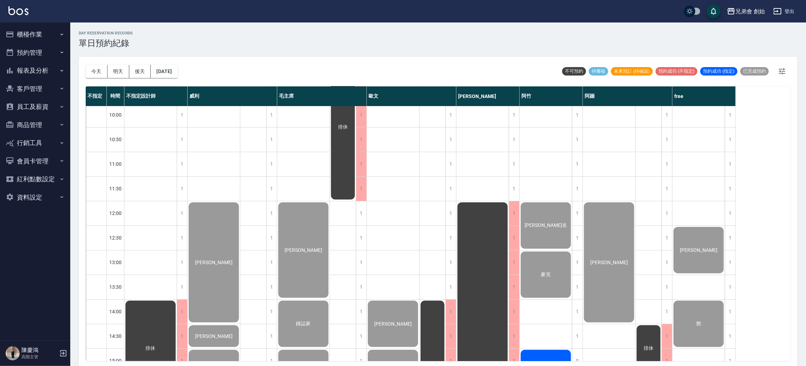
click at [225, 46] on div "day Reservation records 單日預約紀錄" at bounding box center [438, 39] width 718 height 17
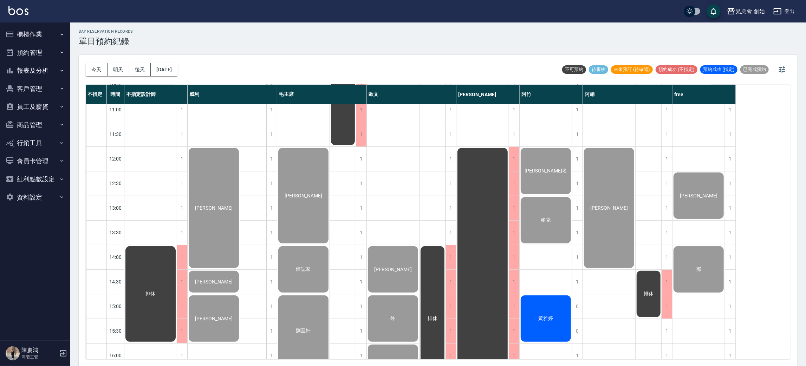
scroll to position [158, 0]
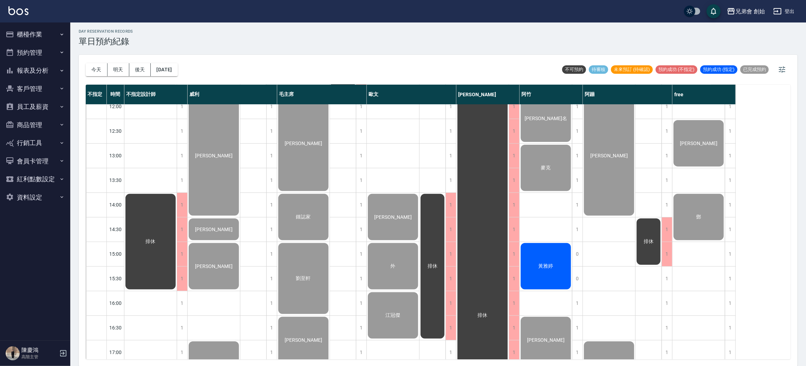
click at [134, 141] on div "排休" at bounding box center [150, 303] width 53 height 713
click at [142, 185] on div "排休" at bounding box center [150, 303] width 53 height 713
click at [145, 150] on div "排休" at bounding box center [150, 303] width 53 height 713
click at [144, 171] on div "排休" at bounding box center [150, 303] width 53 height 713
click at [146, 147] on div "排休" at bounding box center [150, 303] width 53 height 713
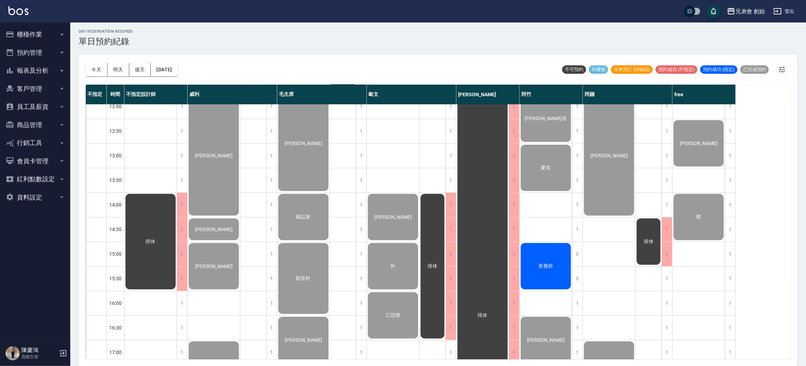
click at [145, 180] on div "排休" at bounding box center [150, 303] width 53 height 713
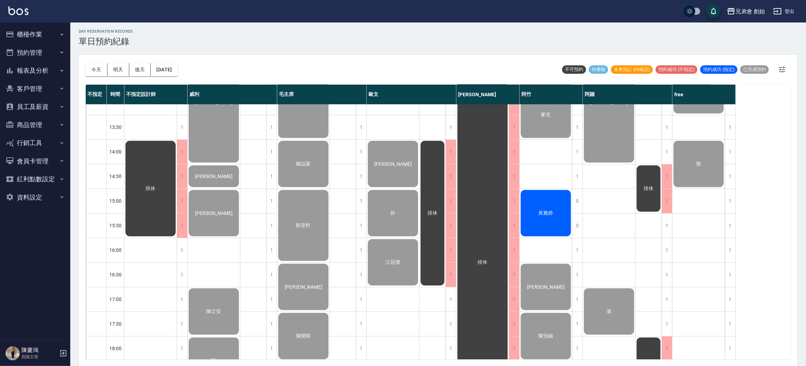
scroll to position [105, 0]
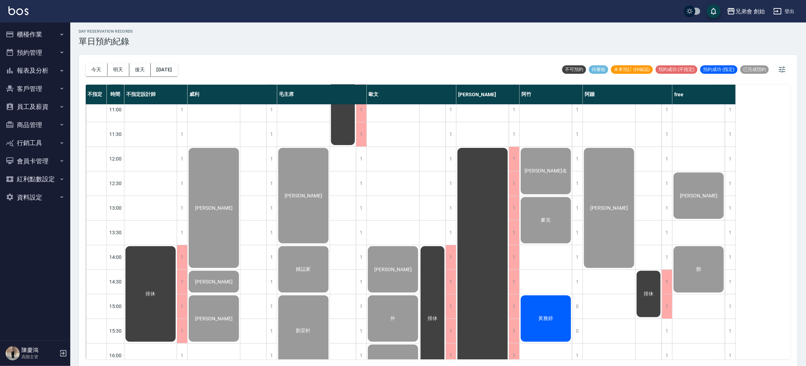
click at [145, 179] on div "排休" at bounding box center [150, 355] width 53 height 713
click at [144, 203] on div "排休" at bounding box center [150, 355] width 53 height 713
click at [142, 175] on div "排休" at bounding box center [150, 355] width 53 height 713
click at [142, 202] on div "排休" at bounding box center [150, 355] width 53 height 713
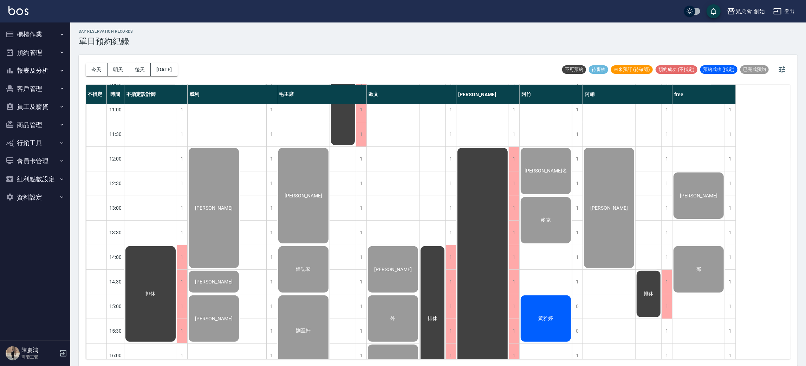
click at [144, 237] on div "排休" at bounding box center [150, 355] width 53 height 713
click at [144, 201] on div "排休" at bounding box center [150, 355] width 53 height 713
click at [140, 179] on div "排休" at bounding box center [150, 355] width 53 height 713
click at [139, 155] on div "排休" at bounding box center [150, 355] width 53 height 713
click at [138, 174] on div "排休" at bounding box center [150, 355] width 53 height 713
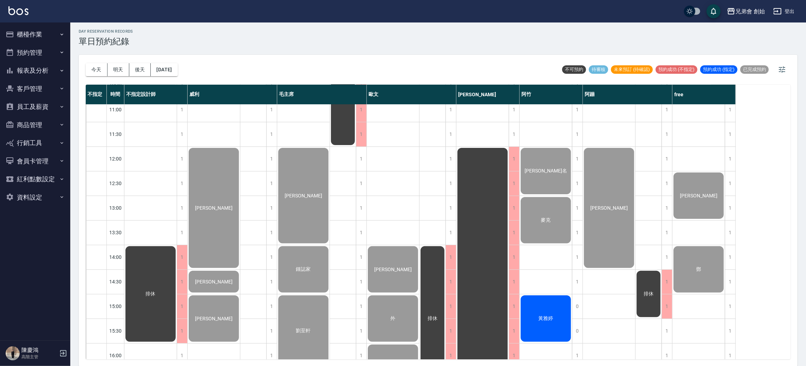
click at [145, 202] on div "排休" at bounding box center [150, 355] width 53 height 713
click at [146, 235] on div "排休" at bounding box center [150, 355] width 53 height 713
click at [142, 202] on div "排休" at bounding box center [150, 355] width 53 height 713
click at [139, 172] on div "排休" at bounding box center [150, 355] width 53 height 713
click at [136, 149] on div "排休" at bounding box center [150, 355] width 53 height 713
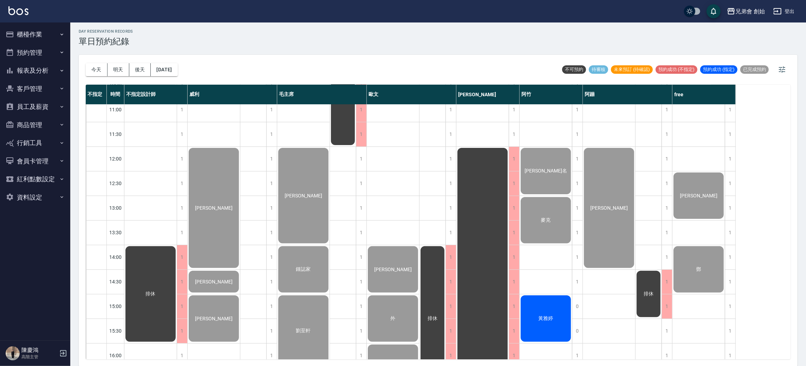
click at [136, 178] on div "排休" at bounding box center [150, 355] width 53 height 713
click at [136, 206] on div "排休" at bounding box center [150, 355] width 53 height 713
click at [135, 231] on div "排休" at bounding box center [150, 355] width 53 height 713
click at [136, 205] on div "排休" at bounding box center [150, 355] width 53 height 713
click at [136, 188] on div "排休" at bounding box center [150, 355] width 53 height 713
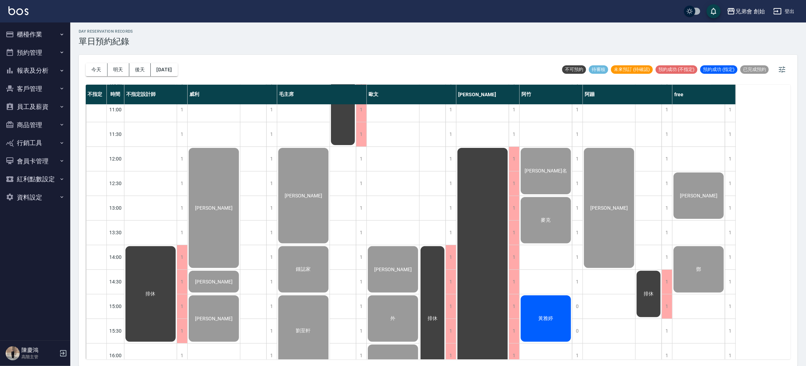
click at [136, 147] on div "排休" at bounding box center [150, 355] width 53 height 713
click at [138, 171] on div "排休" at bounding box center [150, 355] width 53 height 713
click at [142, 204] on div "排休" at bounding box center [150, 355] width 53 height 713
click at [147, 241] on div "排休" at bounding box center [150, 355] width 53 height 713
click at [147, 200] on div "排休" at bounding box center [150, 355] width 53 height 713
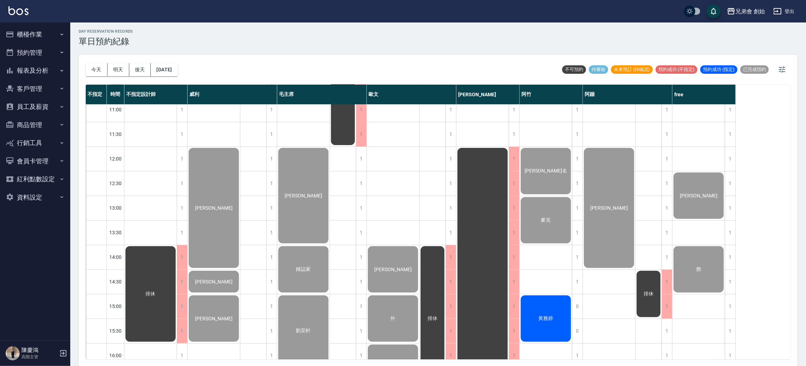
click at [144, 179] on div "排休" at bounding box center [150, 355] width 53 height 713
click at [138, 151] on div "排休" at bounding box center [150, 355] width 53 height 713
click at [140, 185] on div "排休" at bounding box center [150, 355] width 53 height 713
click at [142, 208] on div "排休" at bounding box center [150, 355] width 53 height 713
click at [144, 233] on div "排休" at bounding box center [150, 355] width 53 height 713
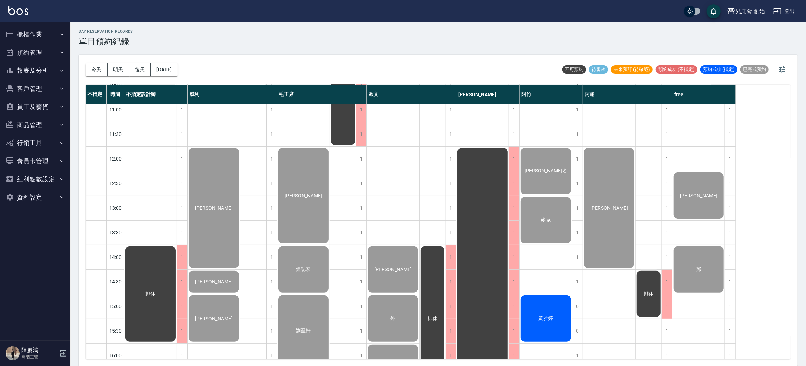
click at [144, 202] on div "排休" at bounding box center [150, 355] width 53 height 713
click at [143, 175] on div "排休" at bounding box center [150, 355] width 53 height 713
click at [138, 143] on div "排休" at bounding box center [150, 355] width 53 height 713
click at [138, 183] on div "排休" at bounding box center [150, 355] width 53 height 713
click at [140, 212] on div "排休" at bounding box center [150, 355] width 53 height 713
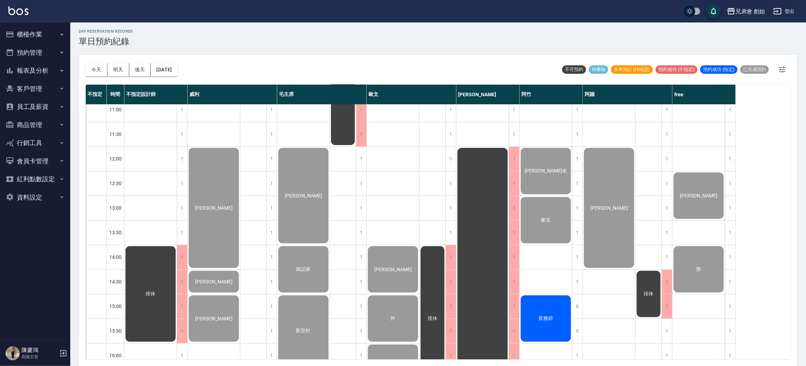
click at [140, 228] on div "排休" at bounding box center [150, 355] width 53 height 713
click at [142, 204] on div "排休" at bounding box center [150, 355] width 53 height 713
click at [146, 184] on div "排休" at bounding box center [150, 355] width 53 height 713
click at [144, 150] on div "排休" at bounding box center [150, 355] width 53 height 713
click at [147, 185] on div "排休" at bounding box center [150, 355] width 53 height 713
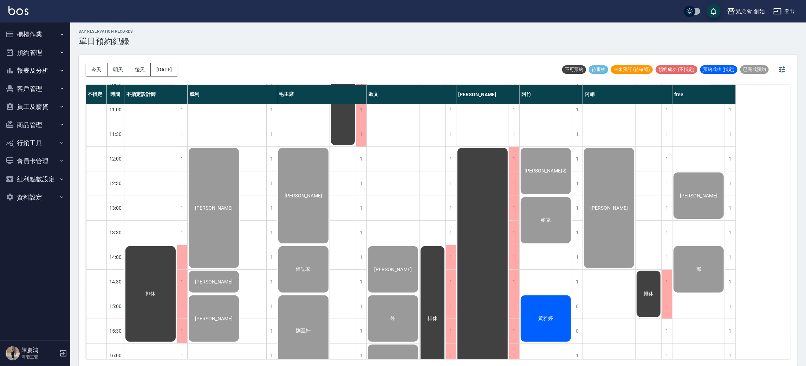
click at [147, 186] on div "排休" at bounding box center [150, 355] width 53 height 713
click at [149, 211] on div "排休" at bounding box center [150, 355] width 53 height 713
click at [150, 223] on div "排休" at bounding box center [150, 355] width 53 height 713
click at [159, 210] on div "排休" at bounding box center [150, 355] width 53 height 713
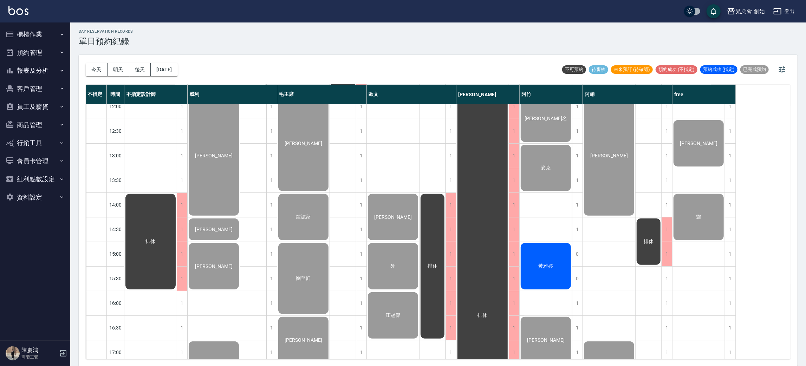
scroll to position [263, 0]
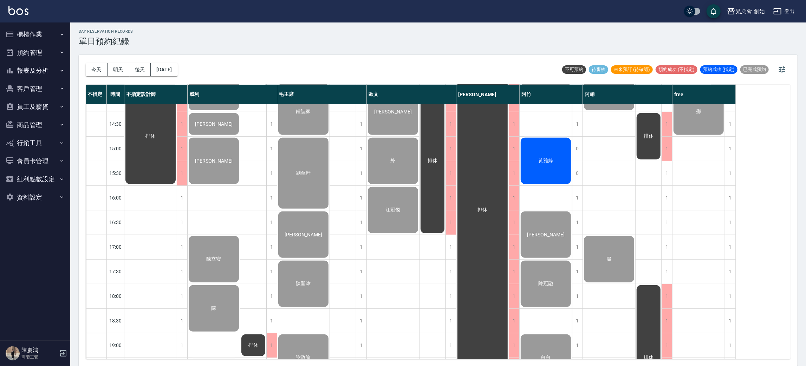
click at [212, 195] on div "[PERSON_NAME] [PERSON_NAME] [PERSON_NAME] [PERSON_NAME]" at bounding box center [214, 197] width 53 height 713
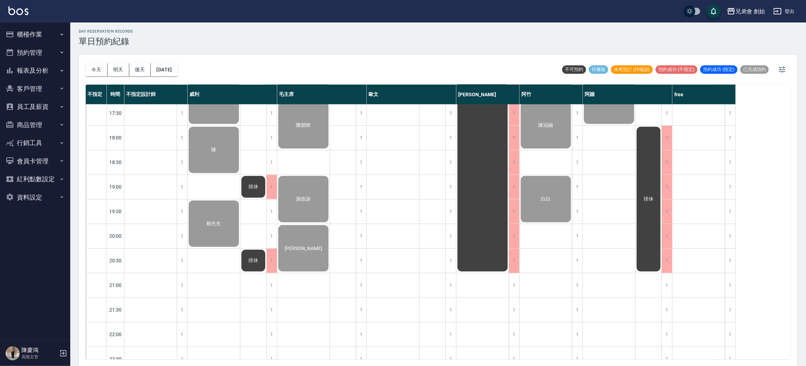
click at [313, 65] on div "[DATE] [DATE] [DATE] [DATE] 不可預約 待審核 未來預訂 (待確認) 預約成功 (不指定) 預約成功 (指定) 已完成預約" at bounding box center [438, 70] width 704 height 30
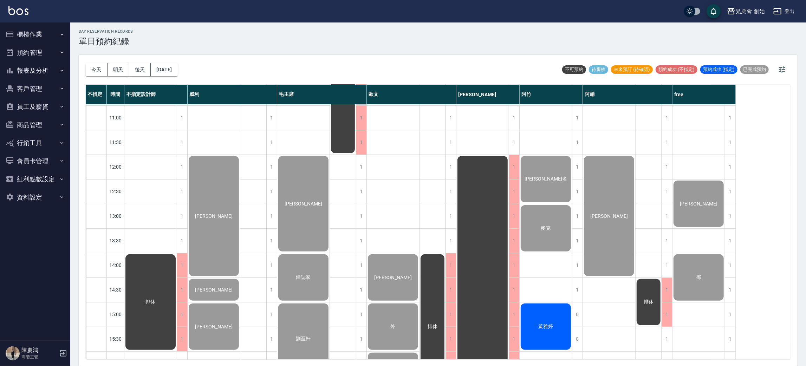
scroll to position [0, 0]
